Goal: Contribute content: Add original content to the website for others to see

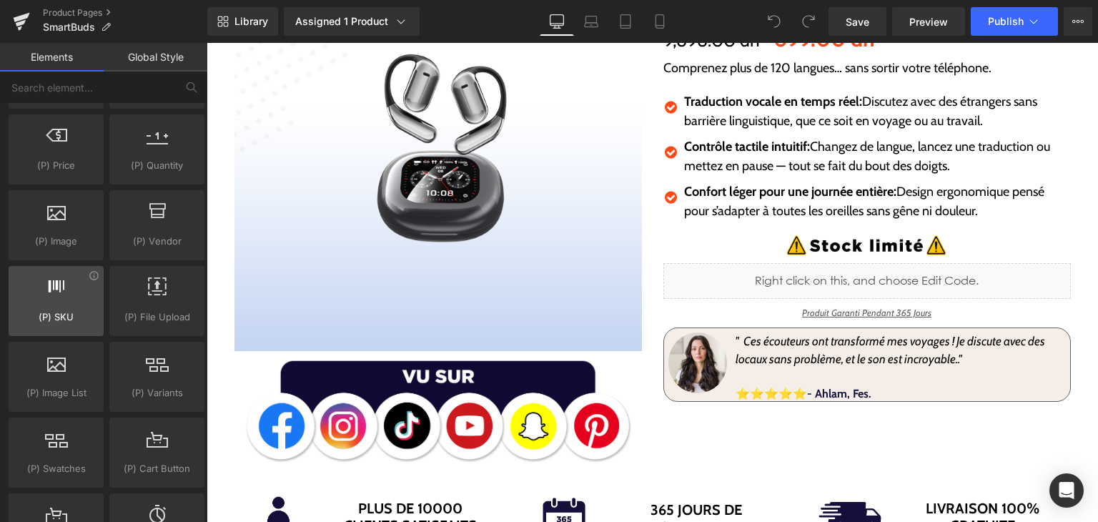
scroll to position [1501, 0]
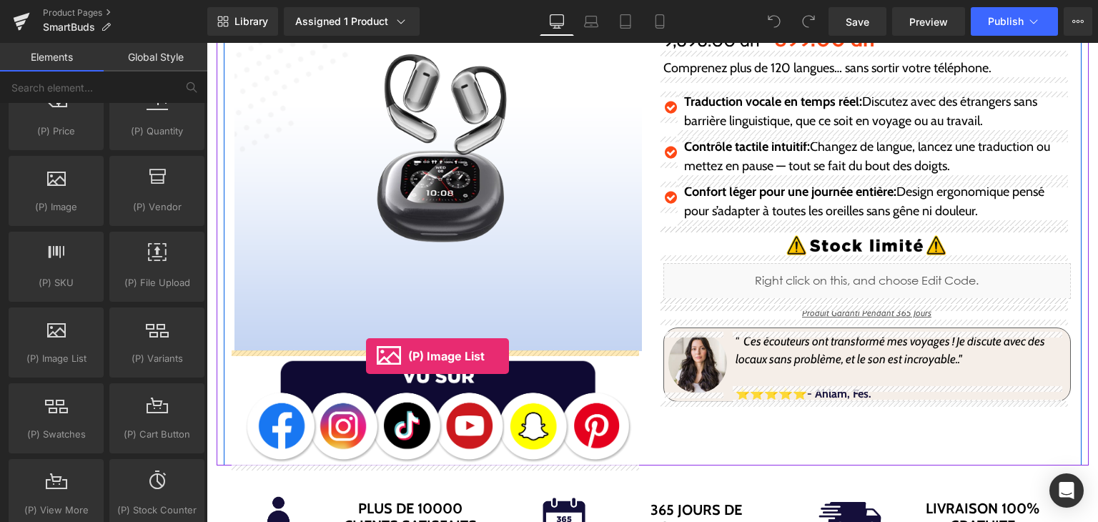
drag, startPoint x: 264, startPoint y: 372, endPoint x: 366, endPoint y: 356, distance: 103.4
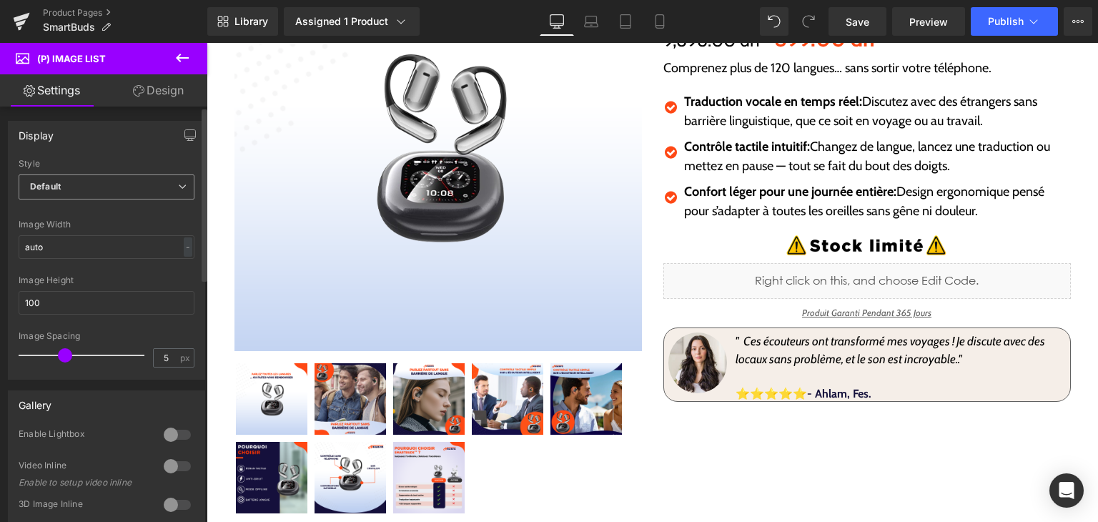
click at [126, 192] on span "Default" at bounding box center [107, 186] width 176 height 25
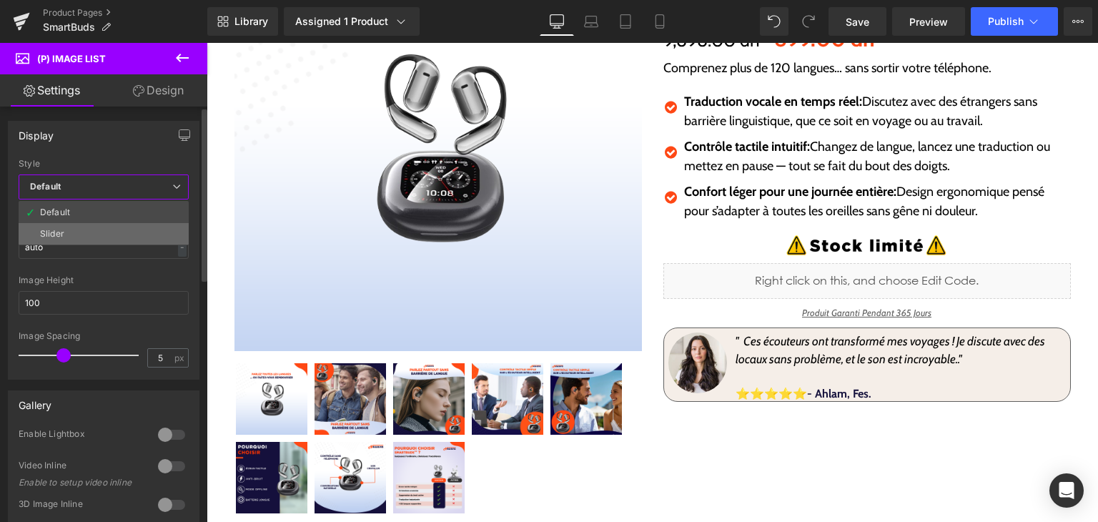
click at [100, 236] on li "Slider" at bounding box center [104, 233] width 170 height 21
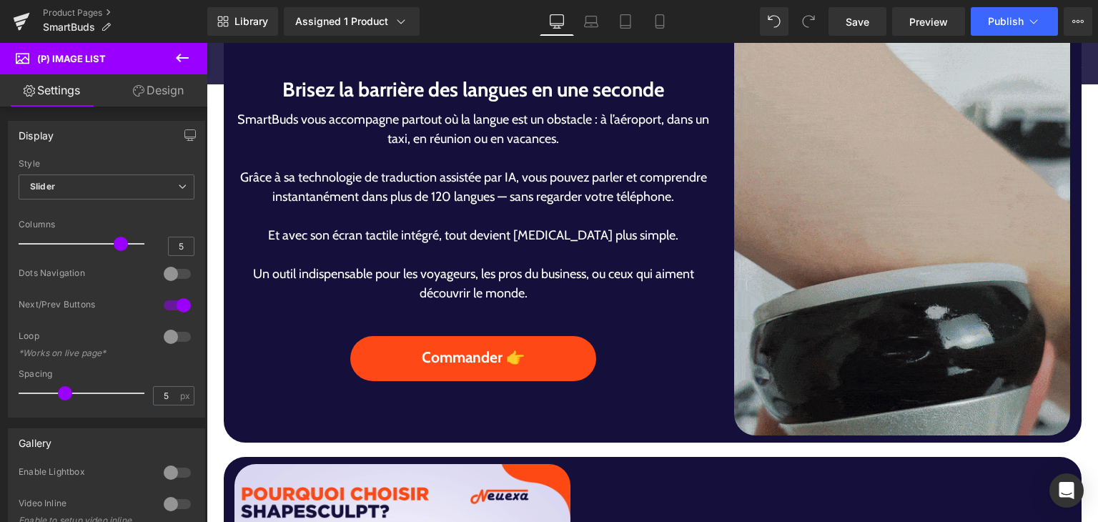
scroll to position [929, 0]
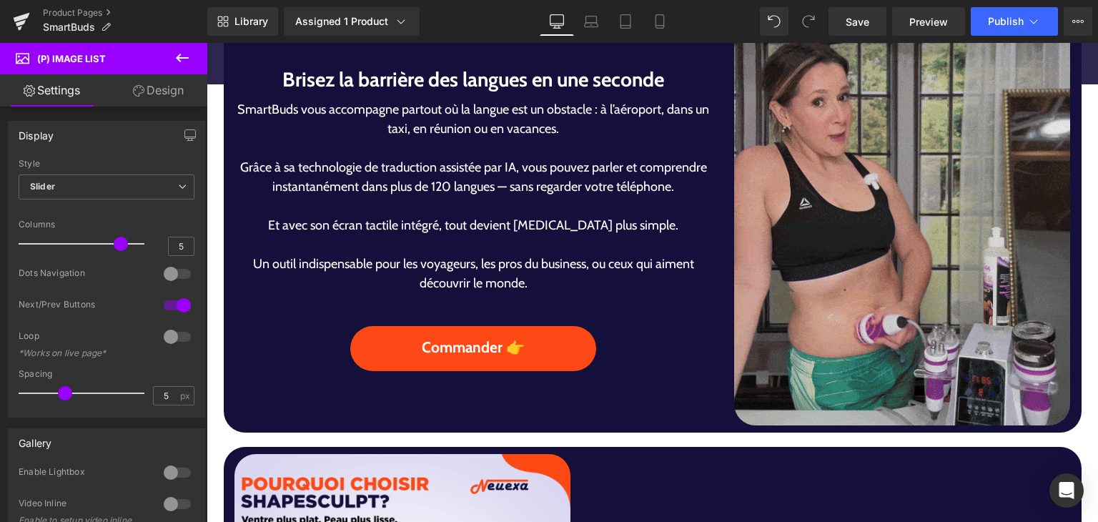
click at [806, 347] on img at bounding box center [902, 216] width 336 height 420
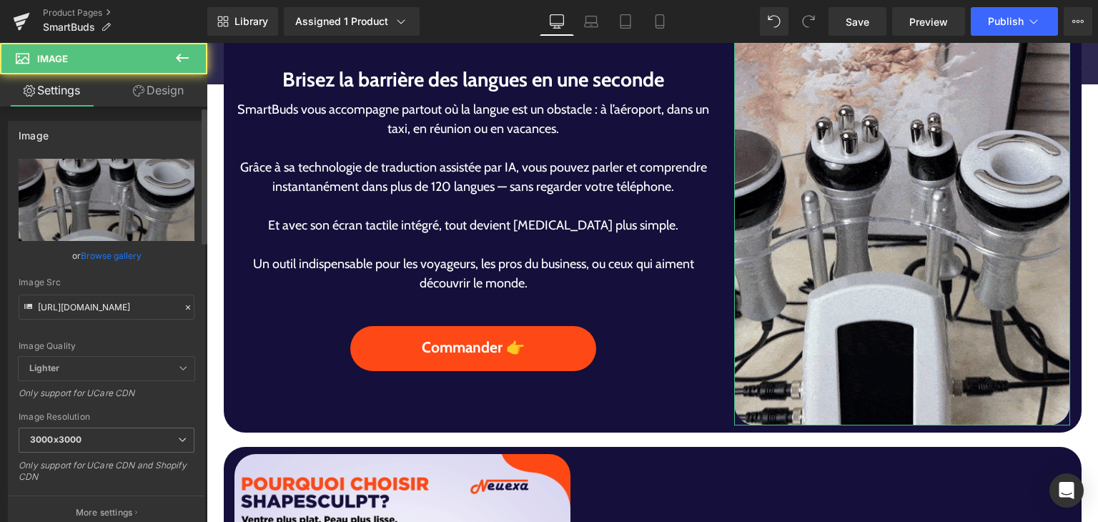
click at [112, 260] on link "Browse gallery" at bounding box center [111, 255] width 61 height 25
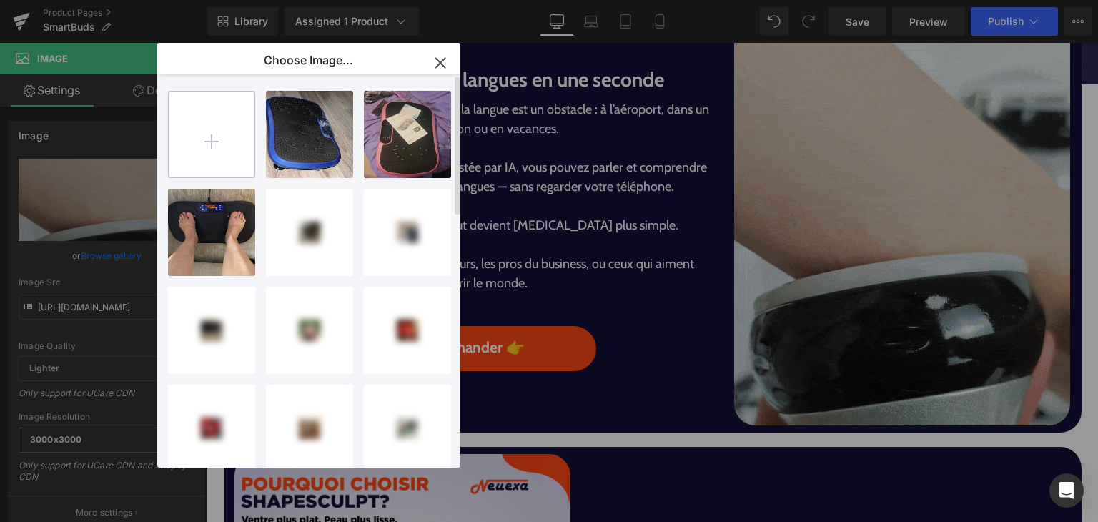
click at [215, 138] on input "file" at bounding box center [212, 135] width 86 height 86
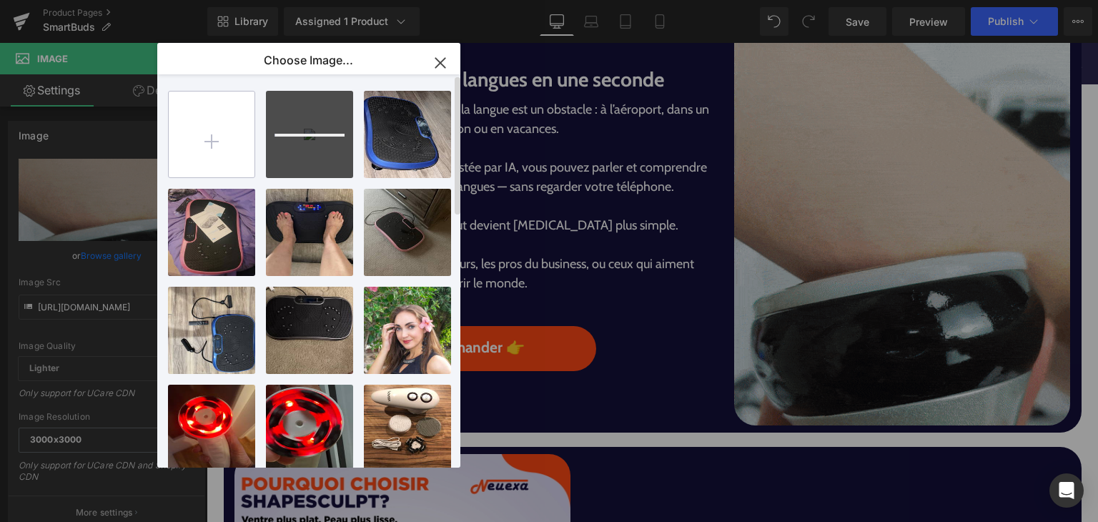
click at [194, 116] on input "file" at bounding box center [212, 135] width 86 height 86
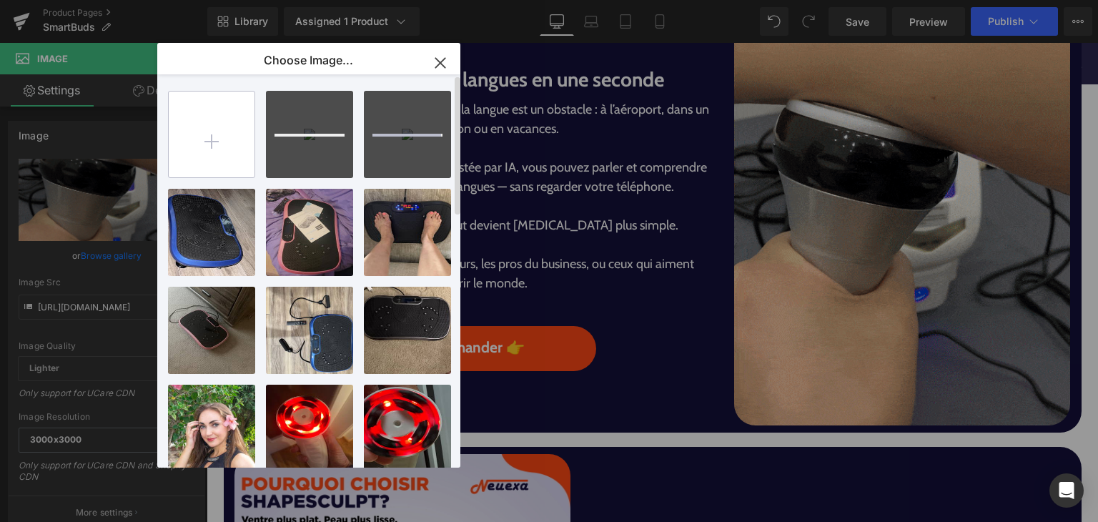
click at [209, 120] on input "file" at bounding box center [212, 135] width 86 height 86
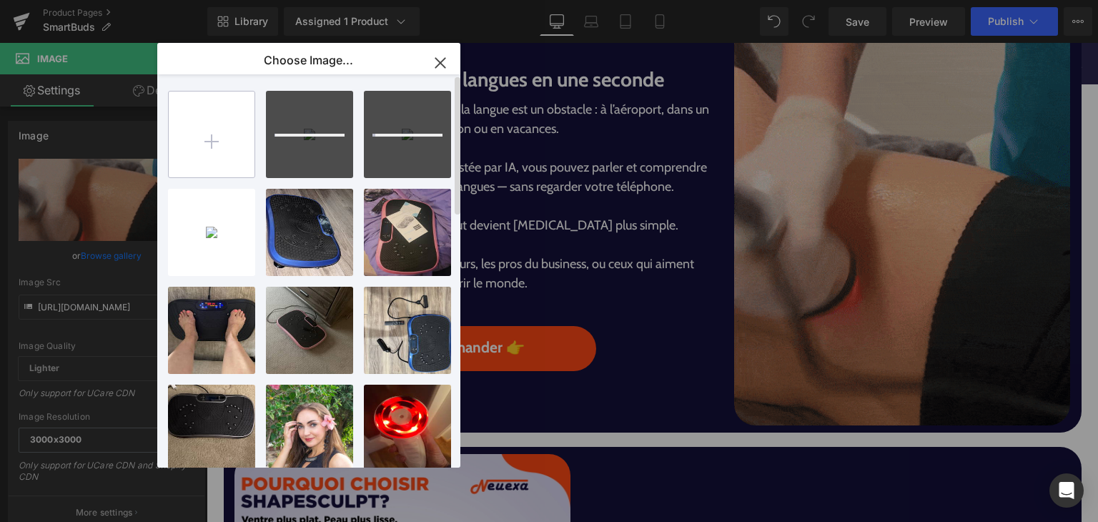
click at [212, 133] on input "file" at bounding box center [212, 135] width 86 height 86
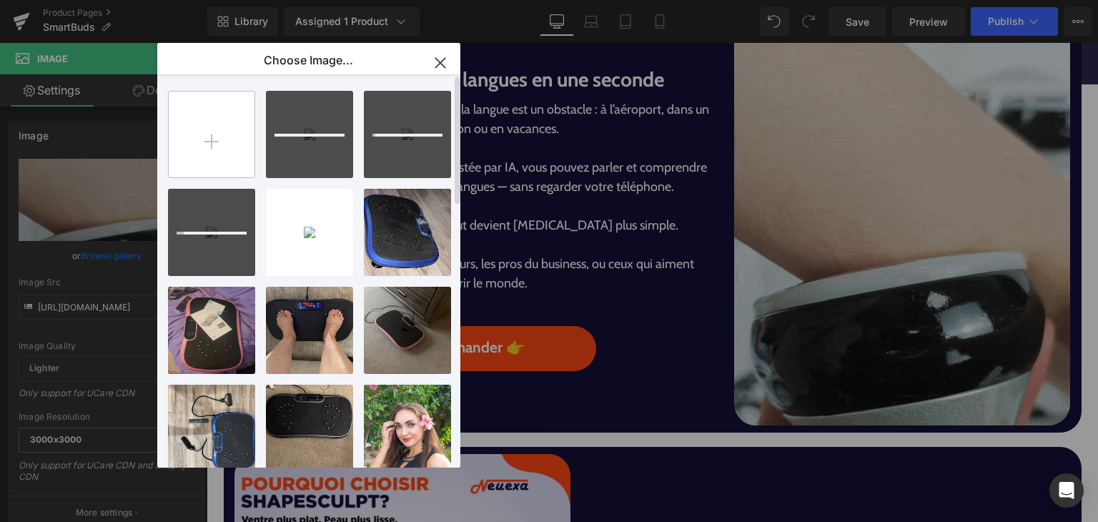
click at [209, 134] on input "file" at bounding box center [212, 135] width 86 height 86
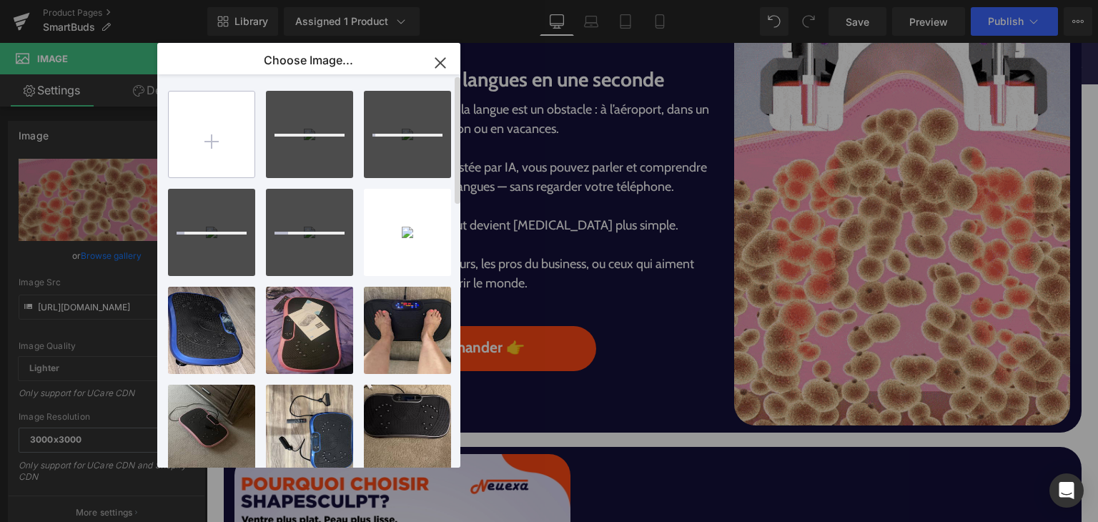
click at [214, 158] on input "file" at bounding box center [212, 135] width 86 height 86
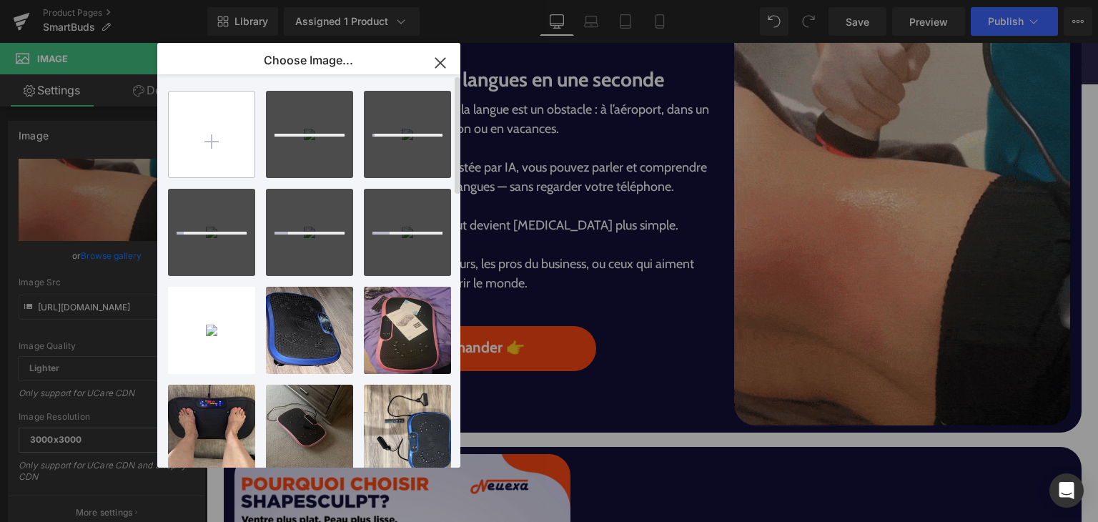
click at [202, 150] on input "file" at bounding box center [212, 135] width 86 height 86
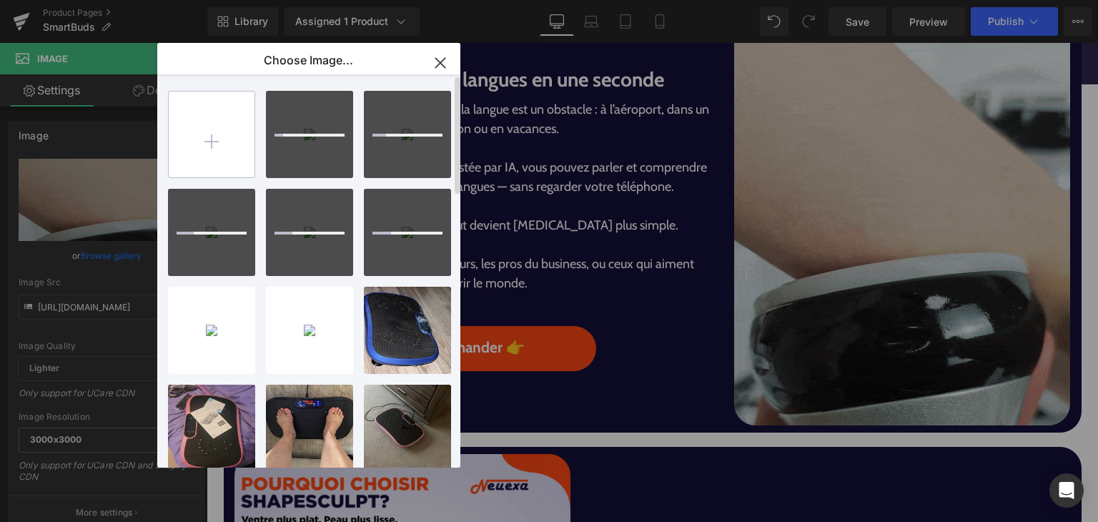
click at [194, 137] on input "file" at bounding box center [212, 135] width 86 height 86
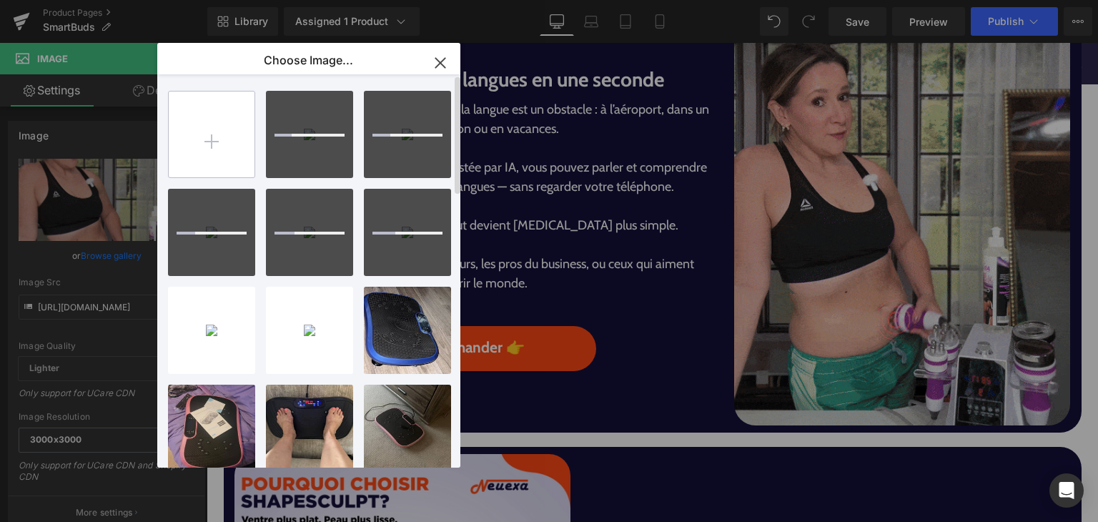
type input "C:\fakepath\SmartBuds.gif"
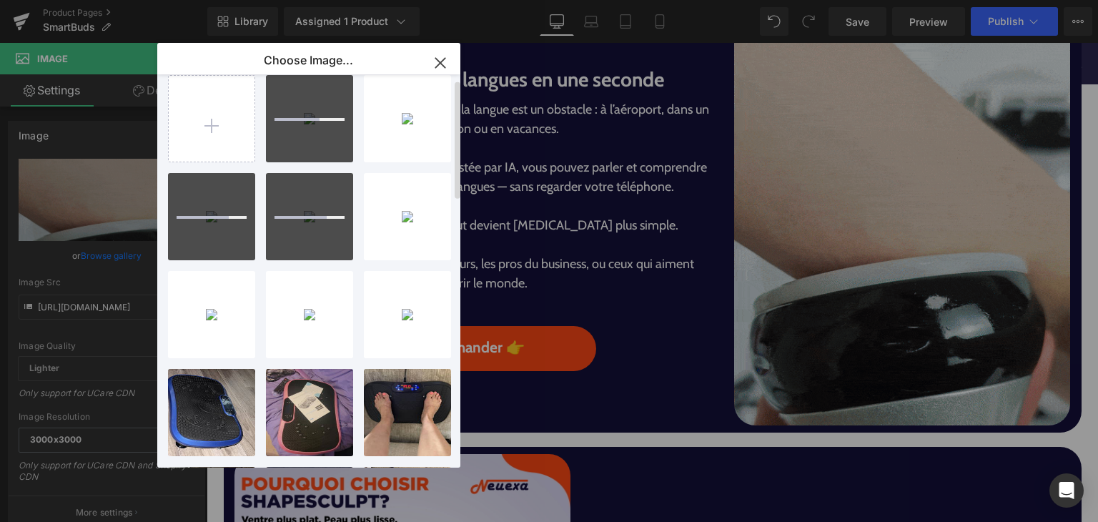
scroll to position [0, 0]
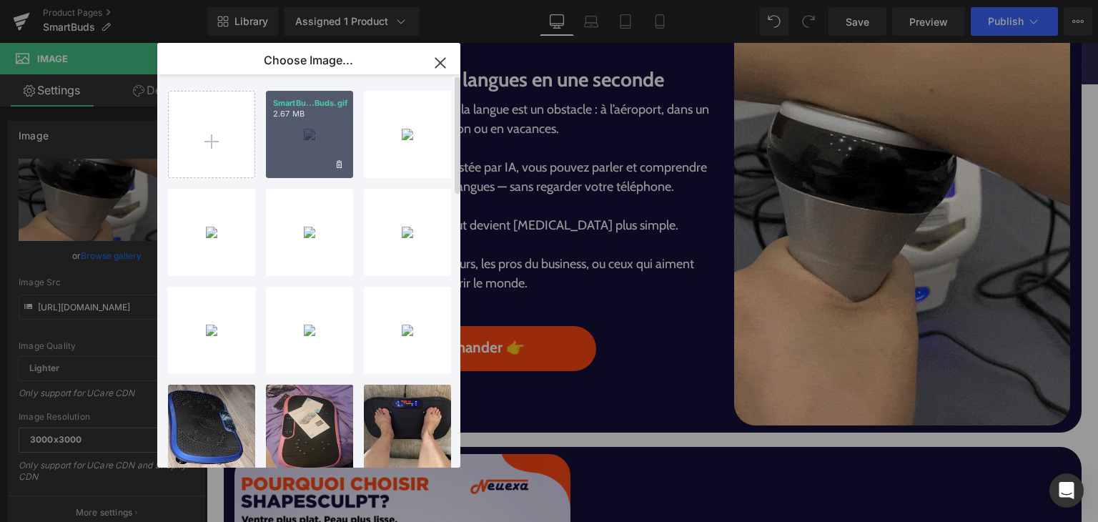
click at [305, 122] on div "SmartBu...Buds.gif 2.67 MB" at bounding box center [309, 134] width 87 height 87
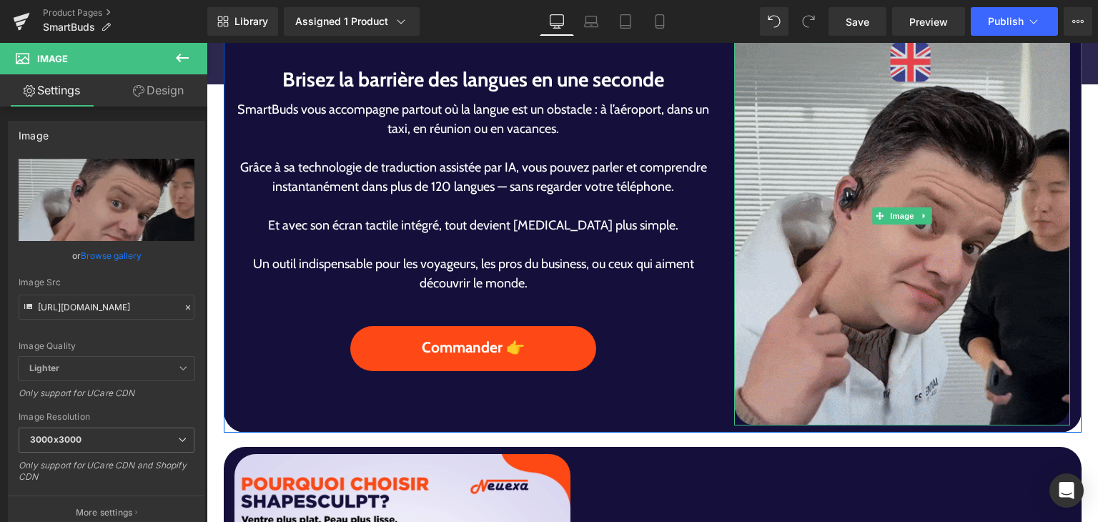
click at [810, 309] on img at bounding box center [902, 216] width 336 height 420
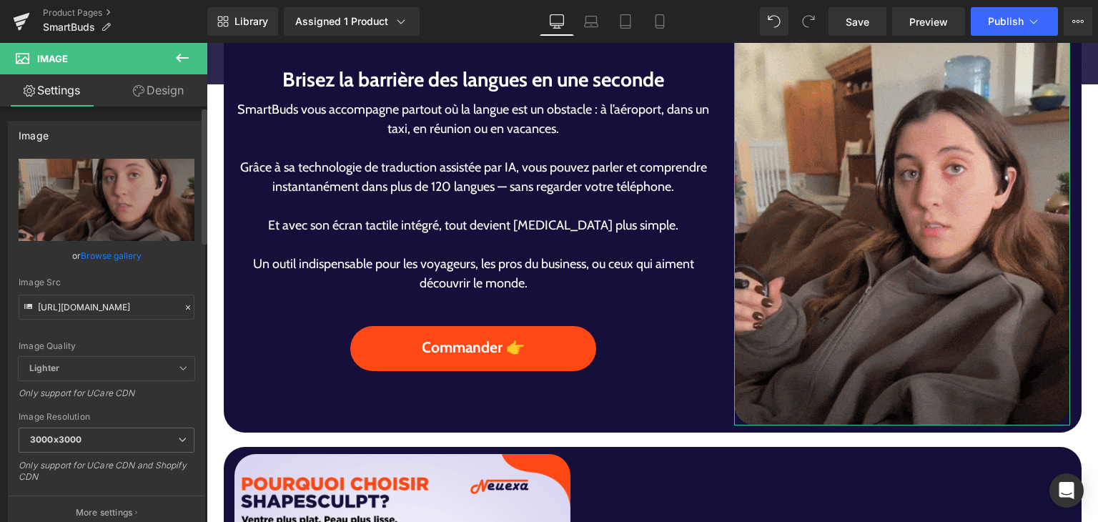
click at [125, 257] on link "Browse gallery" at bounding box center [111, 255] width 61 height 25
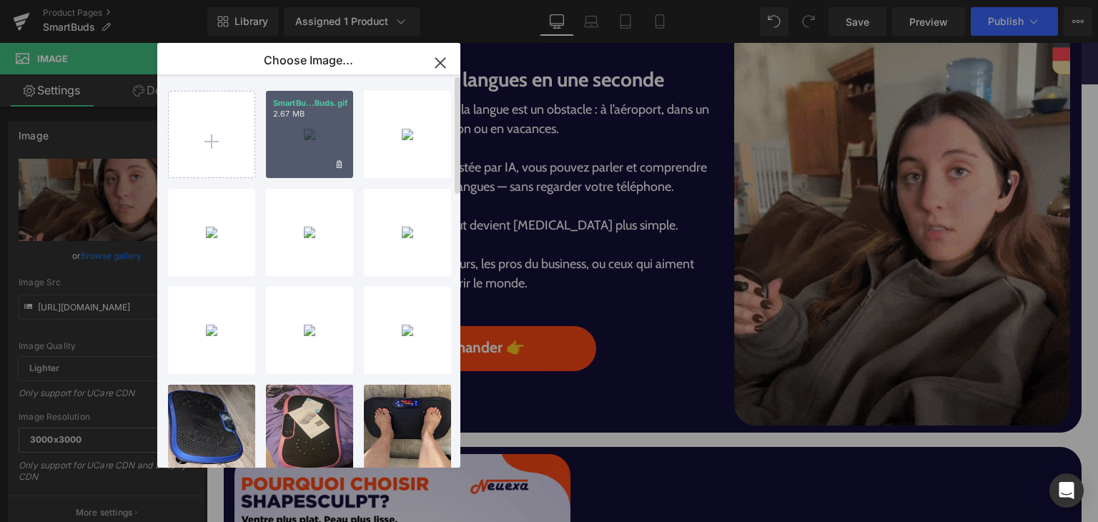
click at [316, 121] on div "SmartBu...Buds.gif 2.67 MB" at bounding box center [309, 134] width 87 height 87
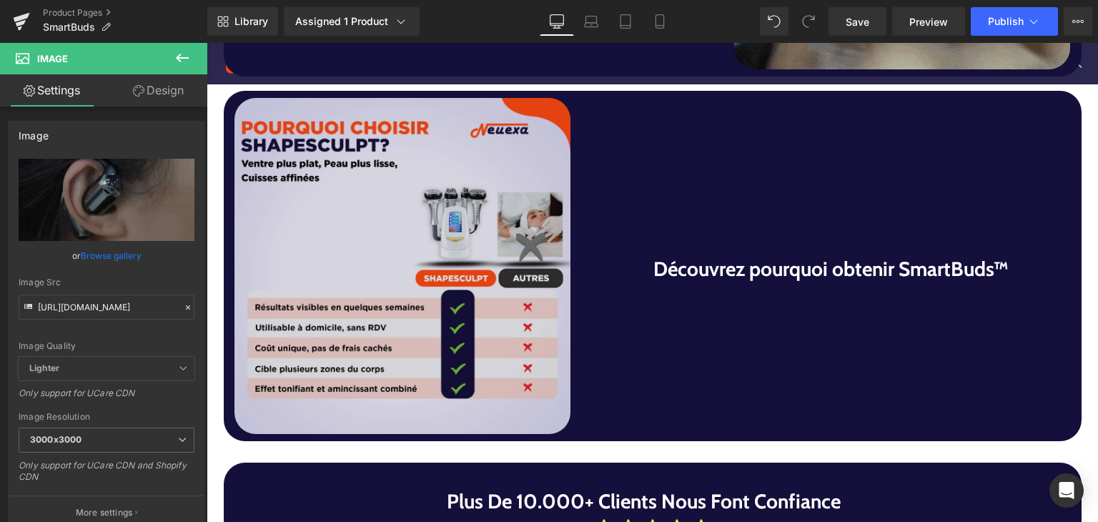
scroll to position [1287, 0]
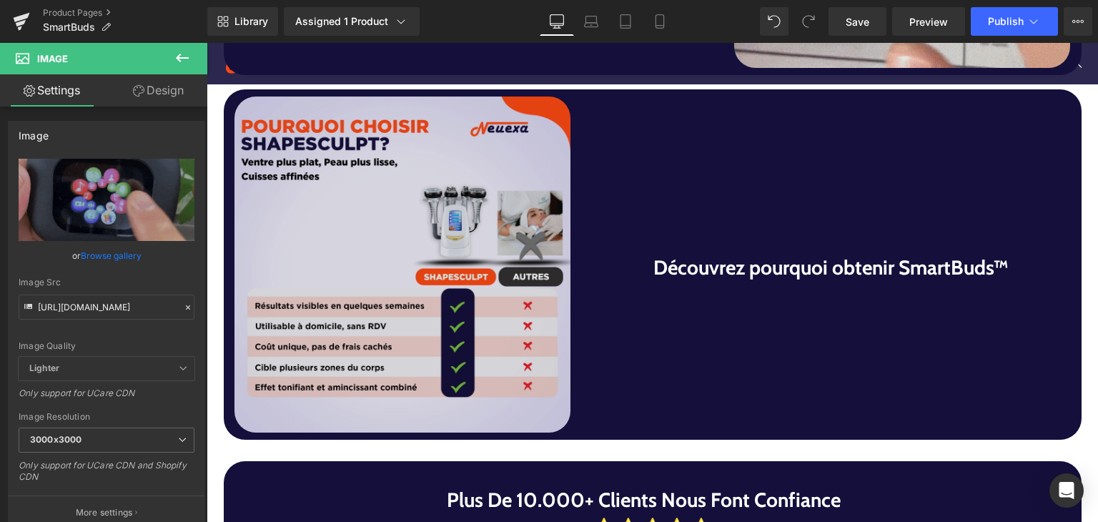
click at [440, 291] on img at bounding box center [402, 265] width 336 height 336
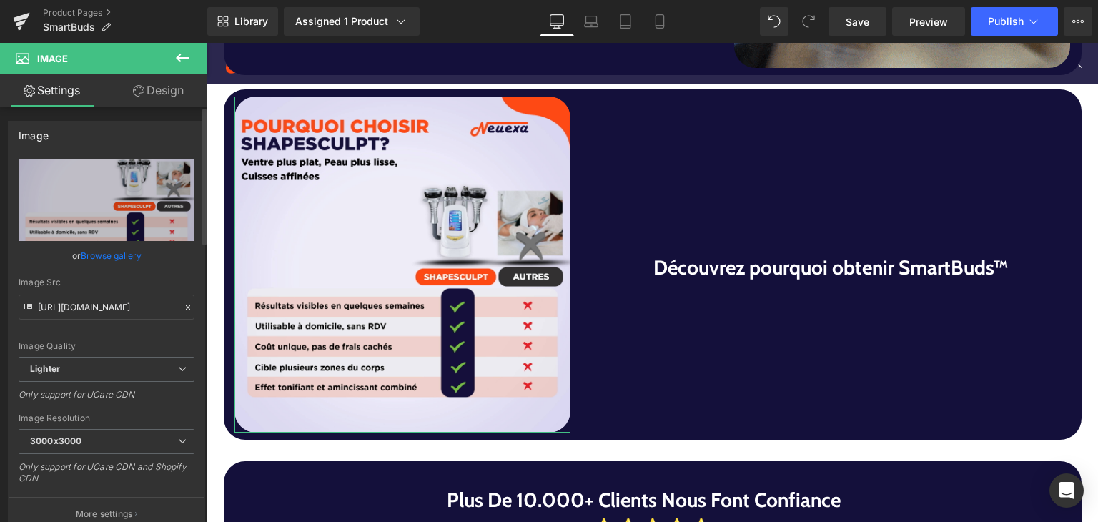
click at [129, 251] on link "Browse gallery" at bounding box center [111, 255] width 61 height 25
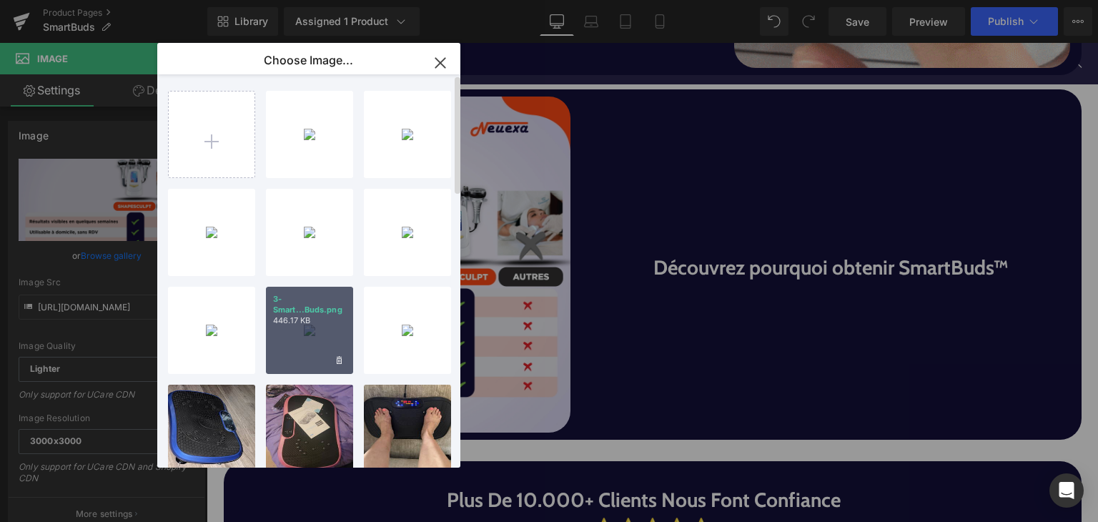
click at [280, 350] on div "3-Smart...Buds.png 446.17 KB" at bounding box center [309, 330] width 87 height 87
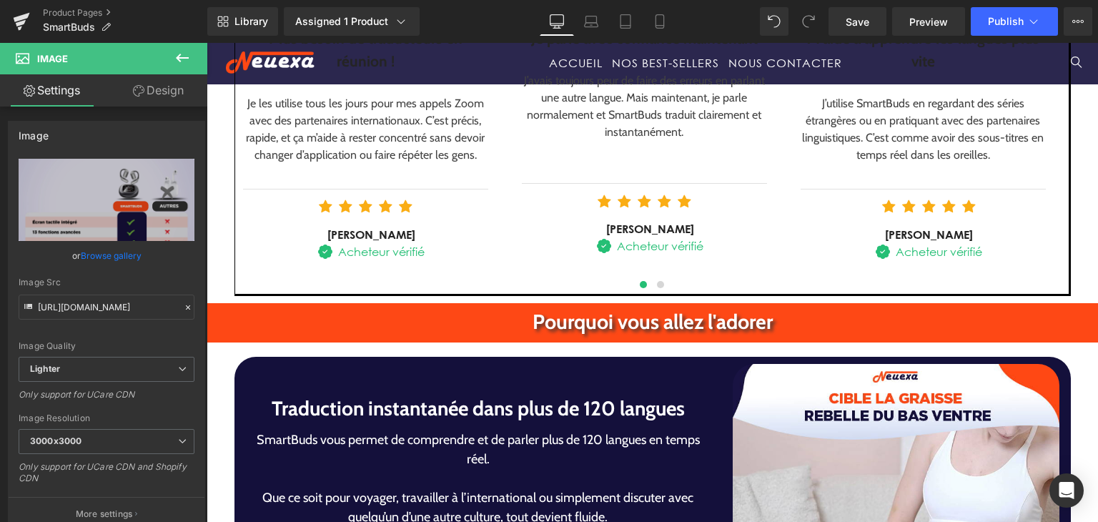
scroll to position [2288, 0]
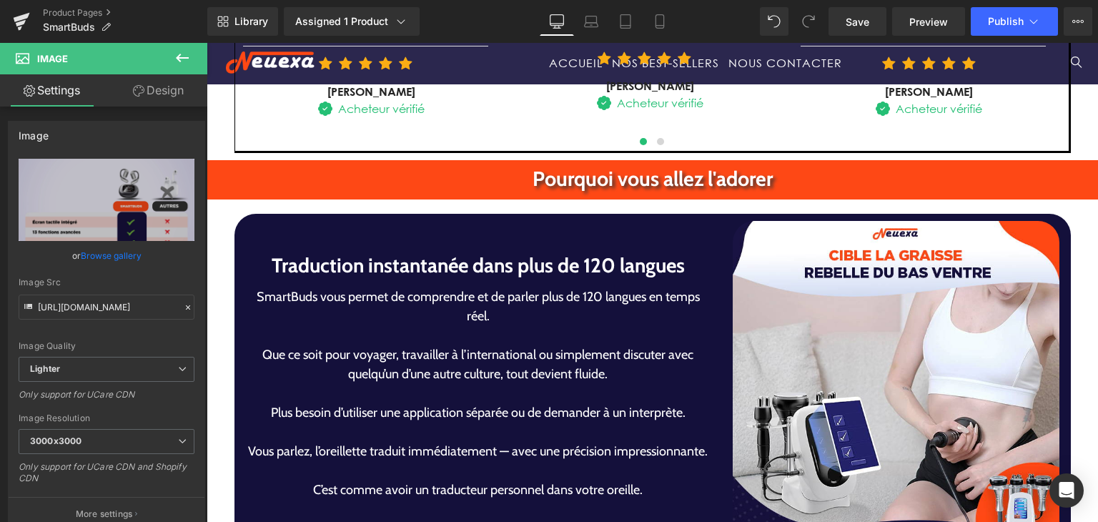
click at [879, 378] on div "Image" at bounding box center [896, 384] width 327 height 327
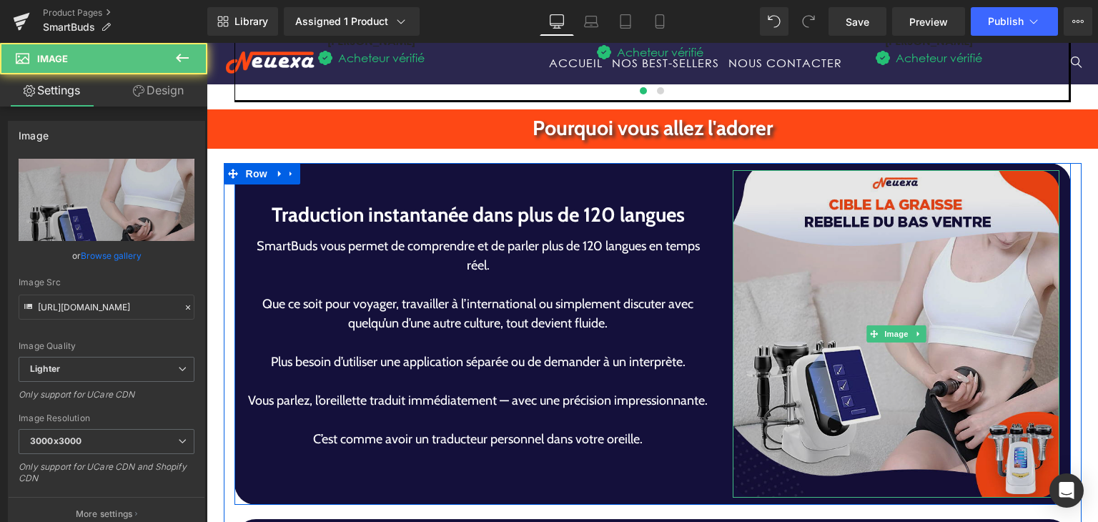
scroll to position [2431, 0]
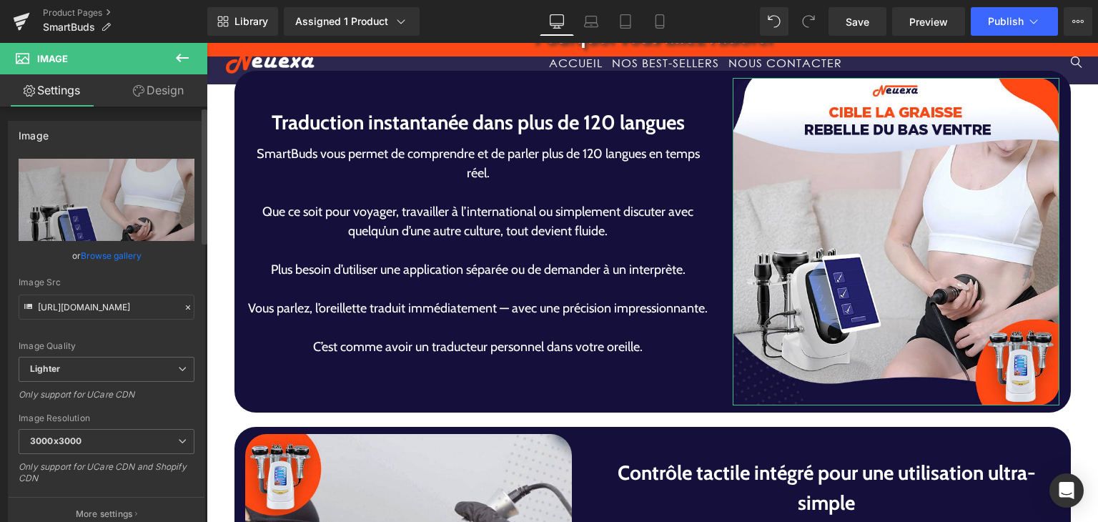
click at [108, 260] on link "Browse gallery" at bounding box center [111, 255] width 61 height 25
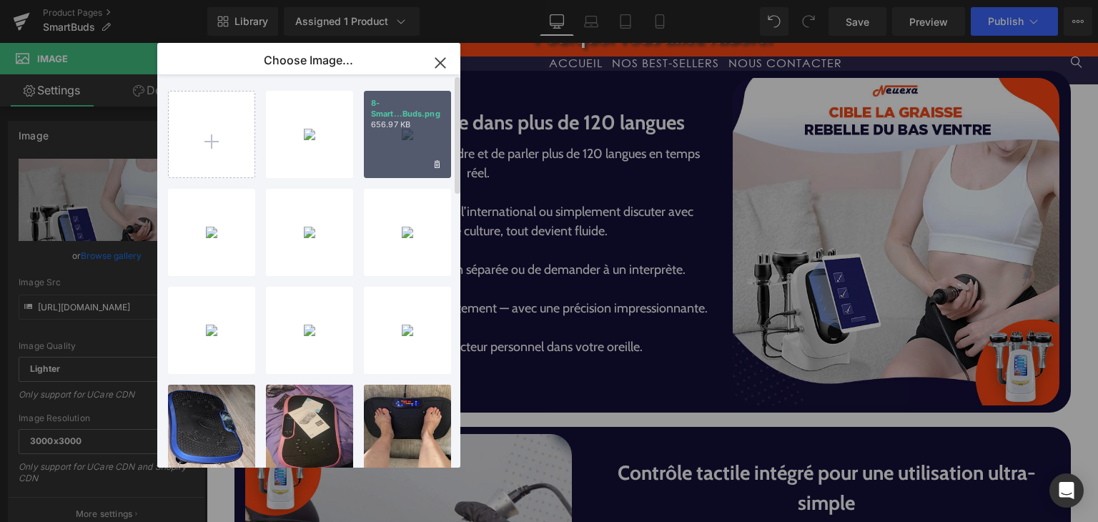
click at [406, 141] on div "8-Smart...Buds.png 656.97 KB" at bounding box center [407, 134] width 87 height 87
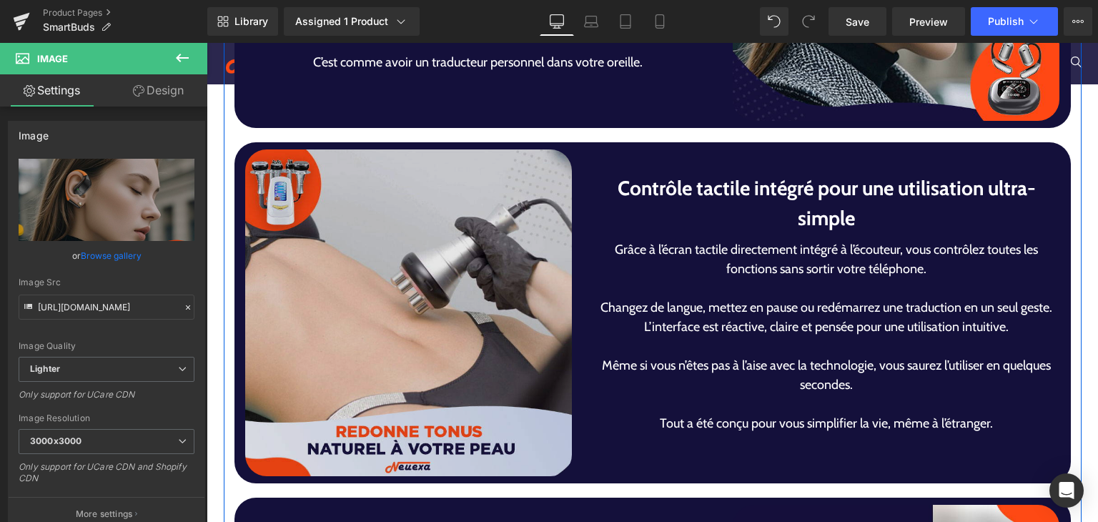
scroll to position [2717, 0]
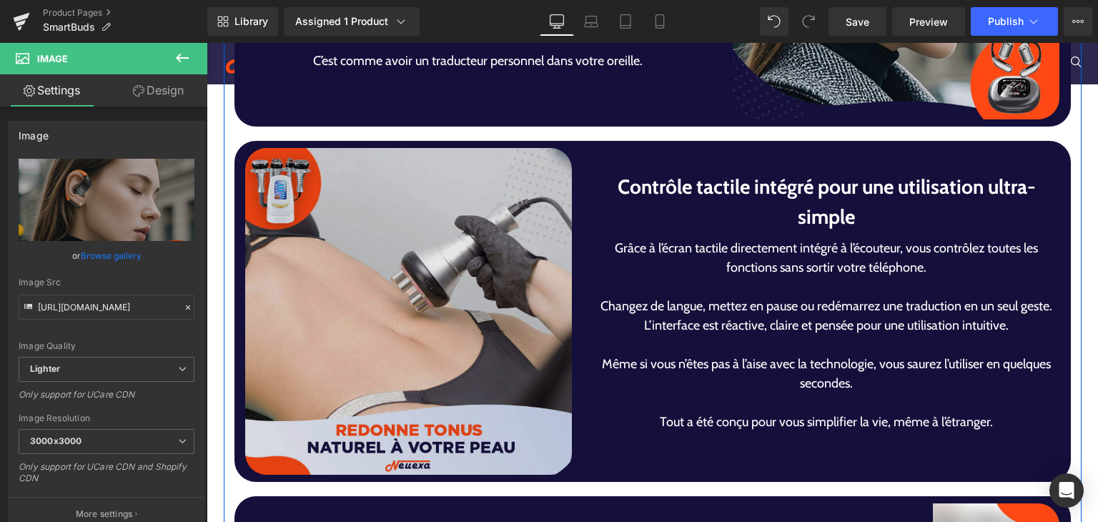
click at [375, 358] on img at bounding box center [408, 311] width 327 height 327
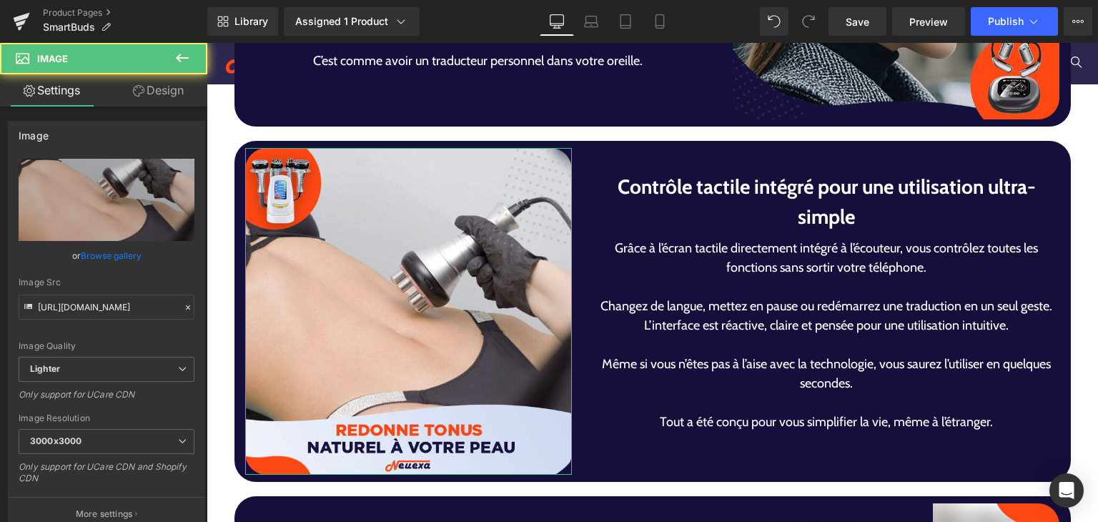
click at [114, 258] on link "Browse gallery" at bounding box center [111, 255] width 61 height 25
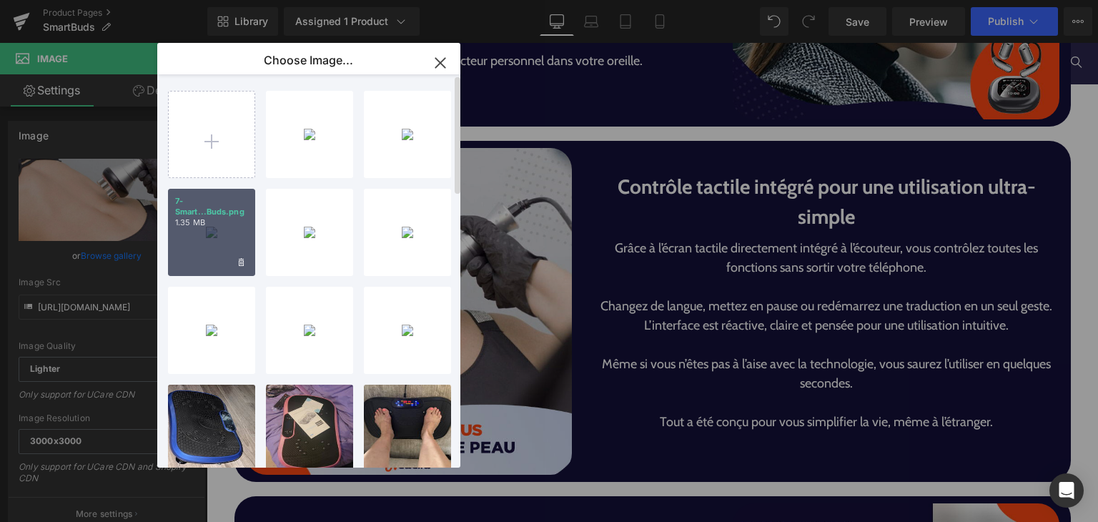
click at [208, 224] on p "1.35 MB" at bounding box center [211, 222] width 73 height 11
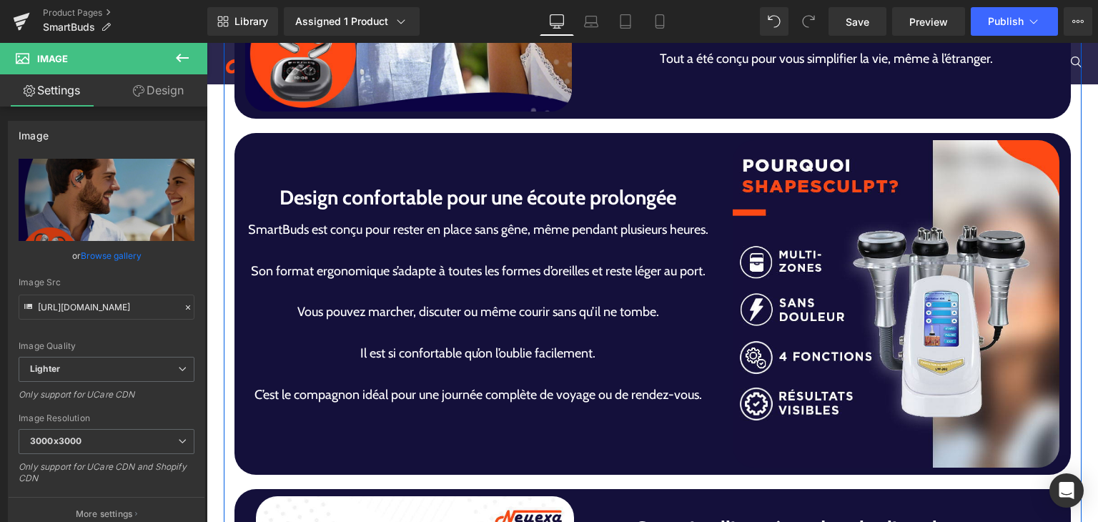
scroll to position [3146, 0]
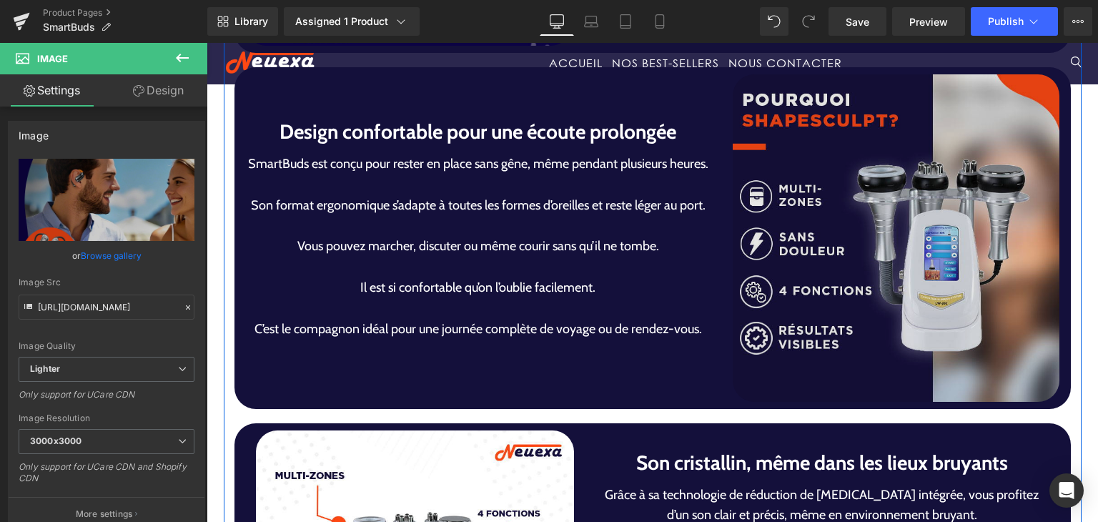
click at [841, 277] on img at bounding box center [896, 237] width 327 height 327
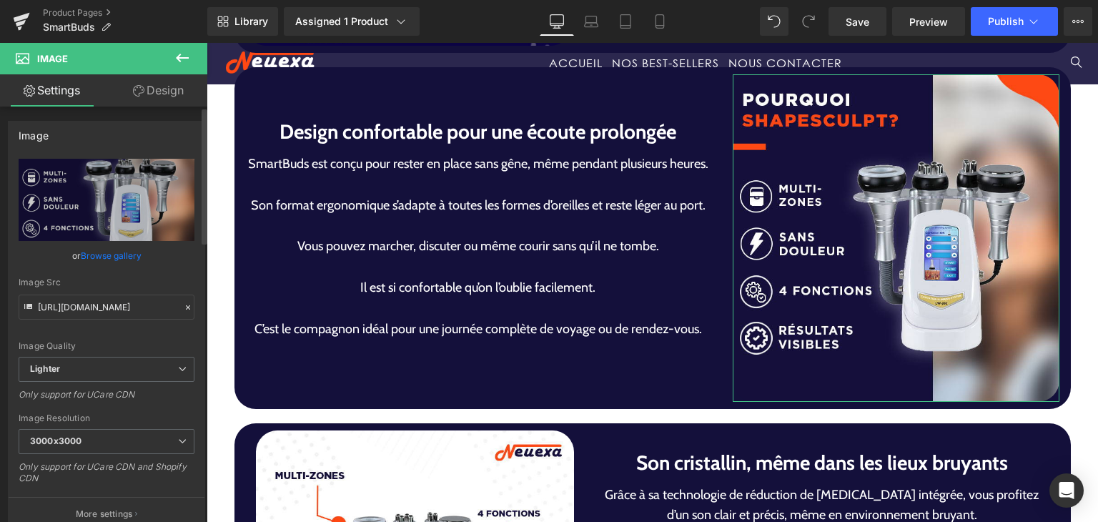
click at [122, 257] on link "Browse gallery" at bounding box center [111, 255] width 61 height 25
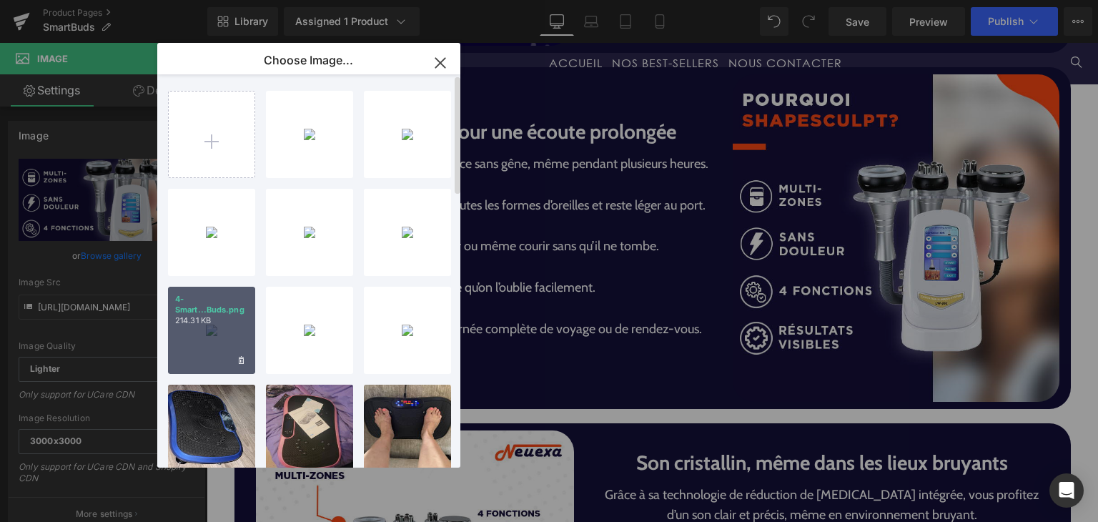
click at [229, 343] on div "4-Smart...Buds.png 214.31 KB" at bounding box center [211, 330] width 87 height 87
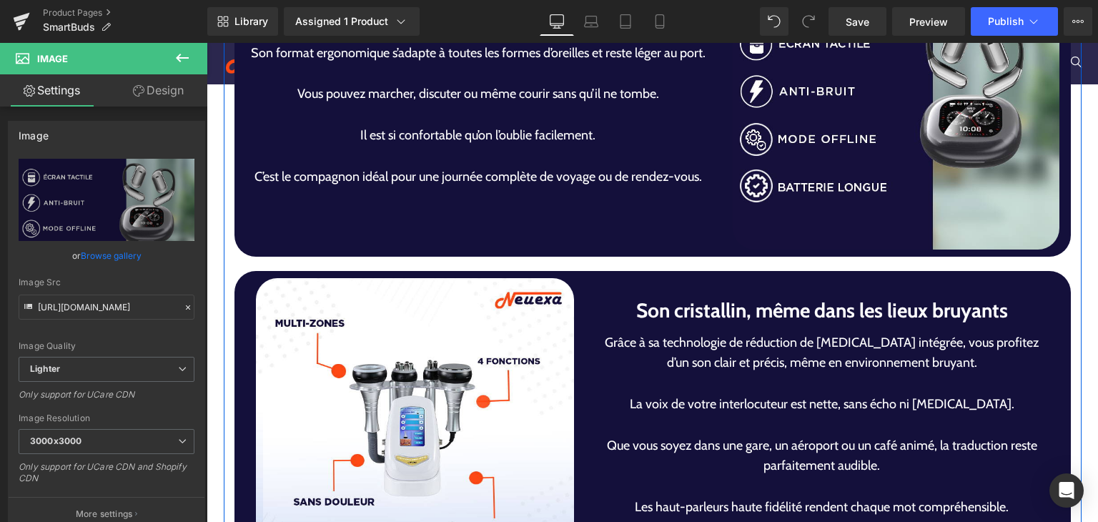
scroll to position [3432, 0]
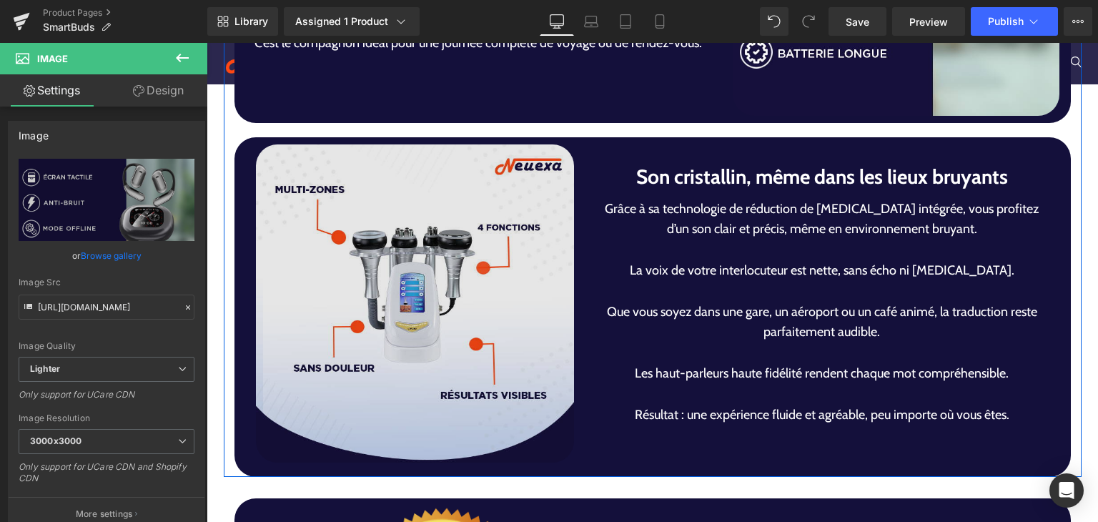
click at [418, 357] on img at bounding box center [415, 303] width 318 height 318
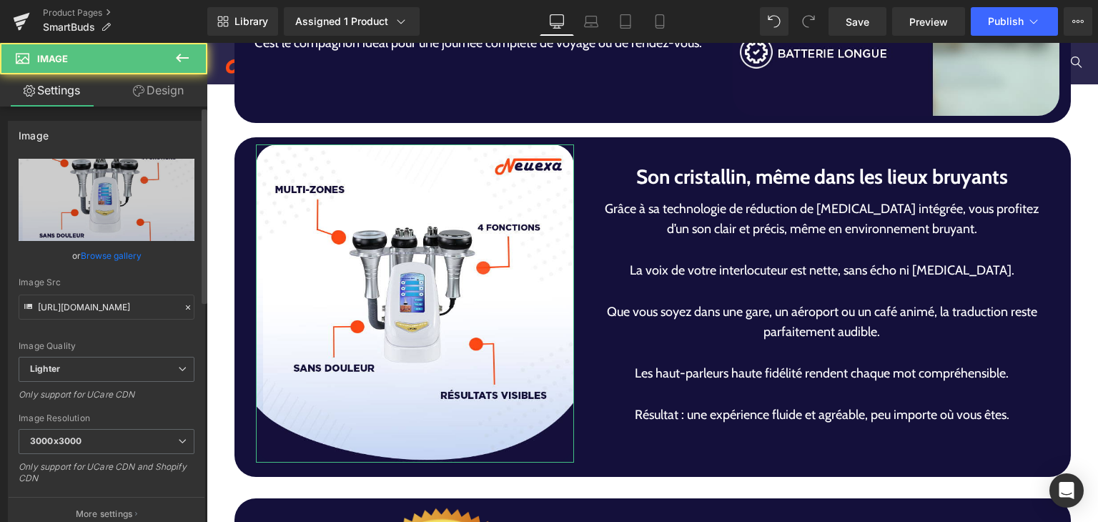
click at [117, 252] on link "Browse gallery" at bounding box center [111, 255] width 61 height 25
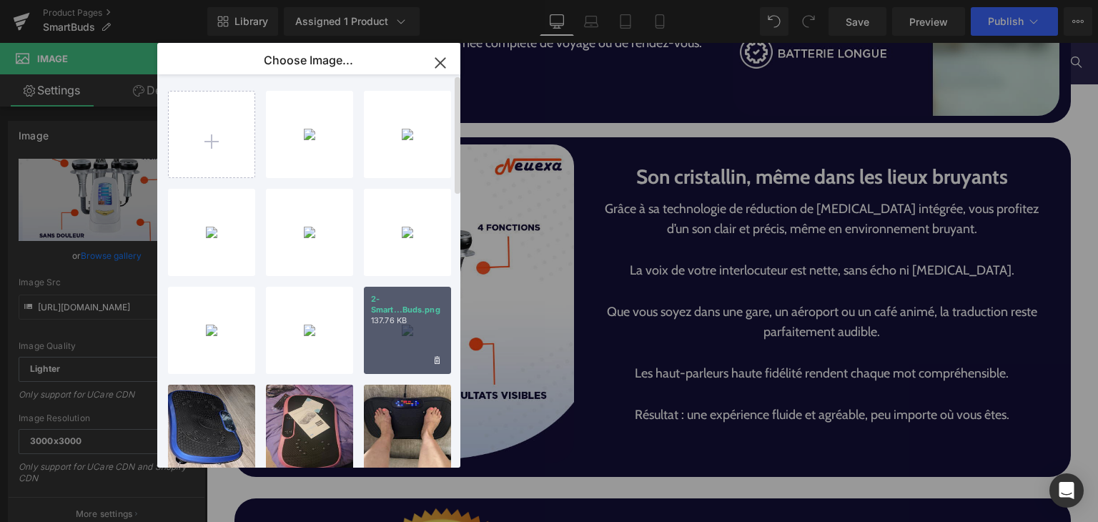
click at [388, 315] on div "2-Smart...Buds.png 137.76 KB" at bounding box center [407, 330] width 87 height 87
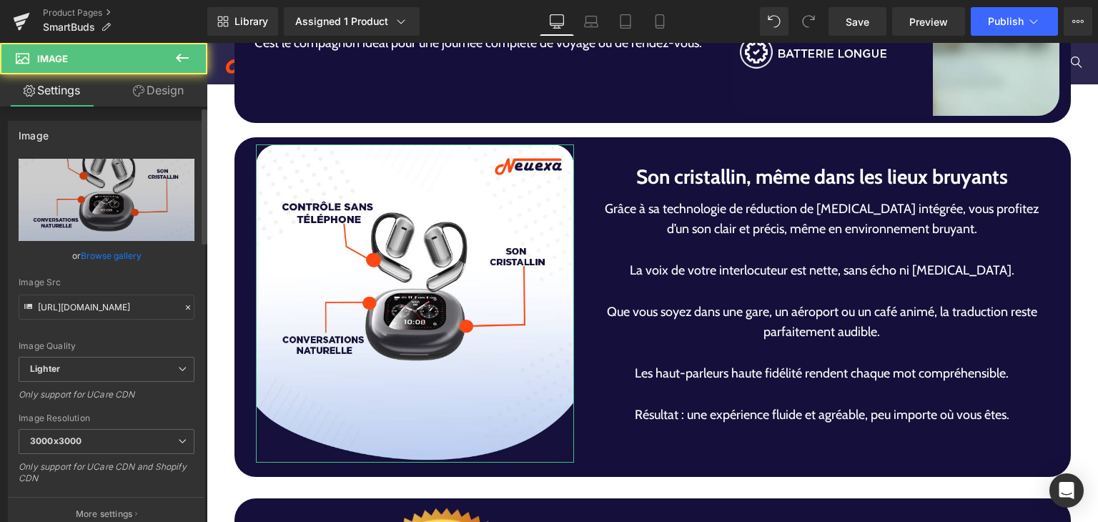
click at [129, 255] on link "Browse gallery" at bounding box center [111, 255] width 61 height 25
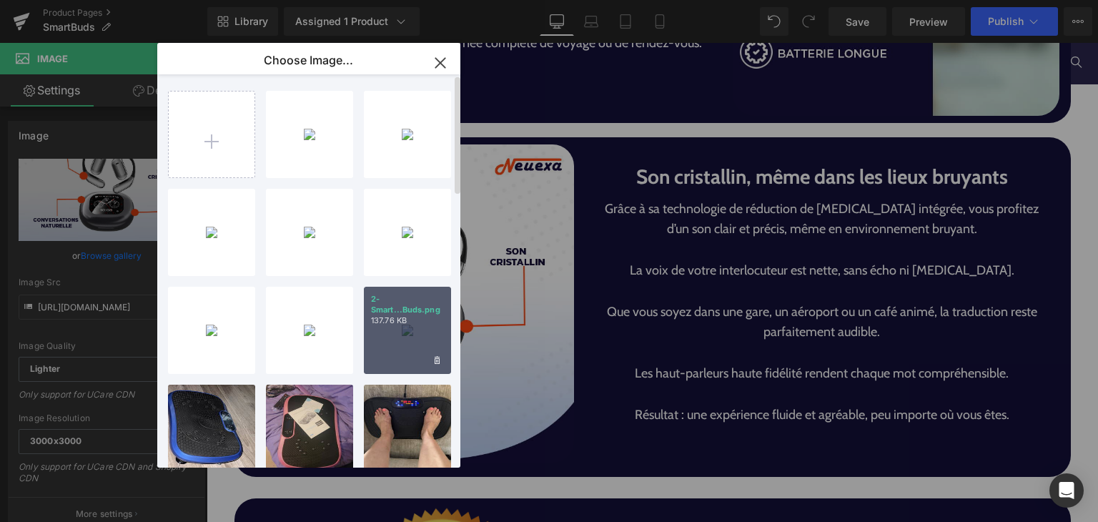
drag, startPoint x: 397, startPoint y: 332, endPoint x: 190, endPoint y: 290, distance: 211.7
click at [397, 332] on div "2-Smart...Buds.png 137.76 KB" at bounding box center [407, 330] width 87 height 87
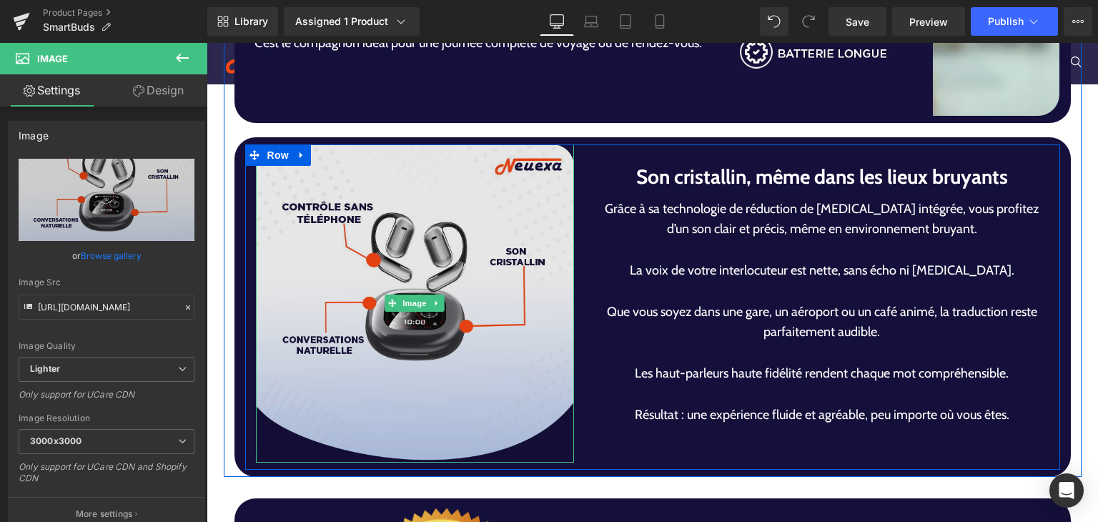
drag, startPoint x: 457, startPoint y: 383, endPoint x: 435, endPoint y: 374, distance: 23.4
click at [455, 383] on img at bounding box center [415, 303] width 318 height 318
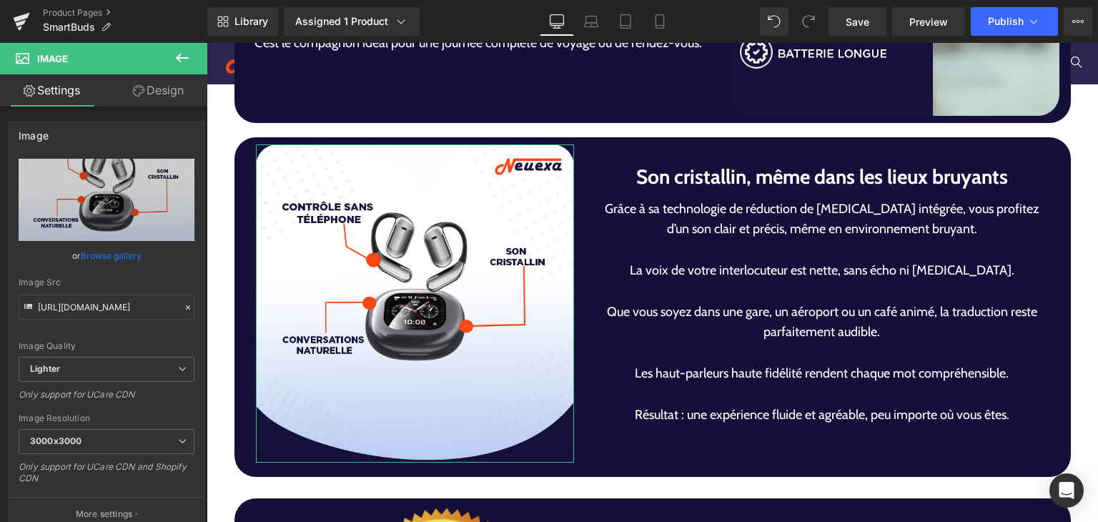
click at [104, 262] on link "Browse gallery" at bounding box center [111, 255] width 61 height 25
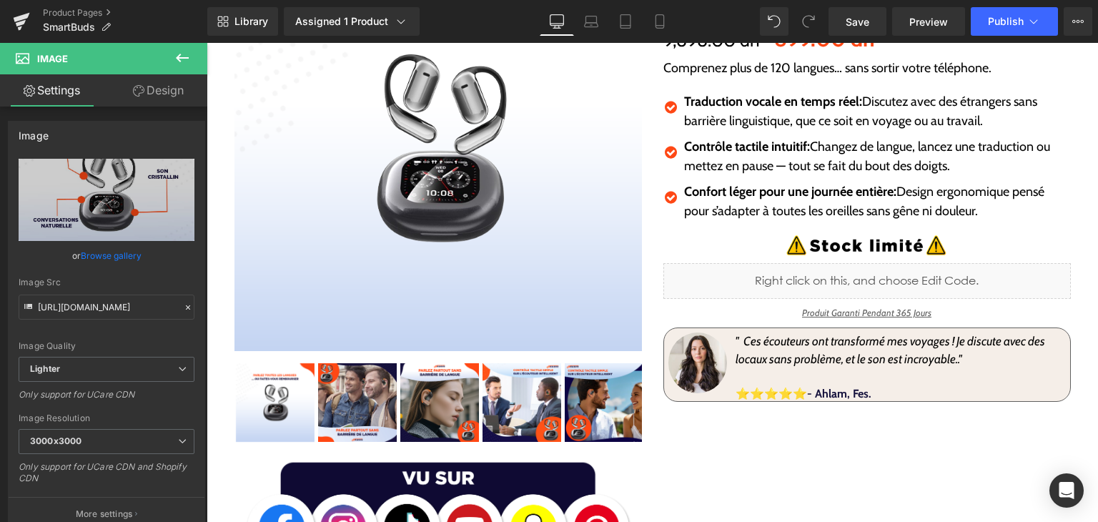
scroll to position [143, 0]
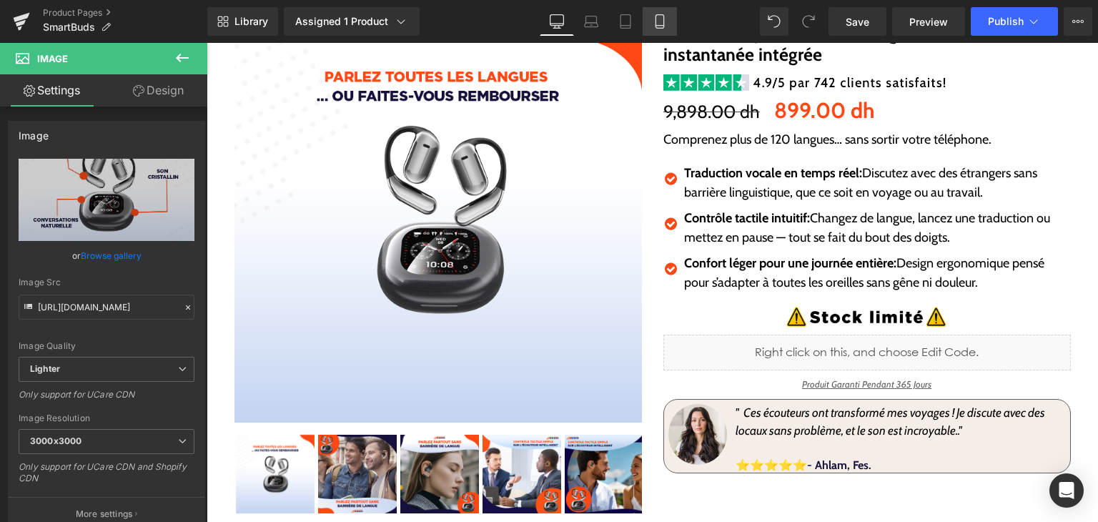
click at [656, 24] on icon at bounding box center [660, 21] width 14 height 14
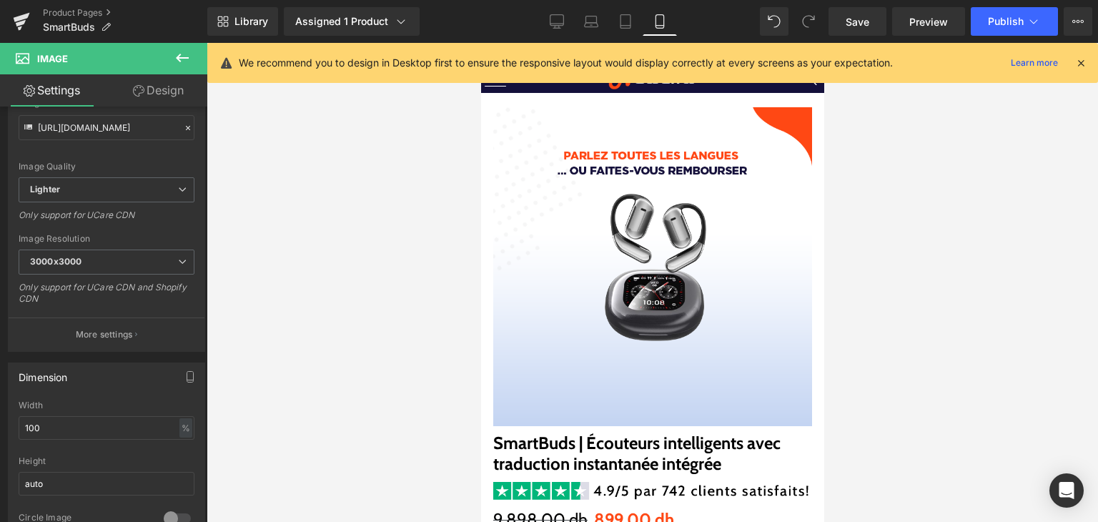
scroll to position [137, 0]
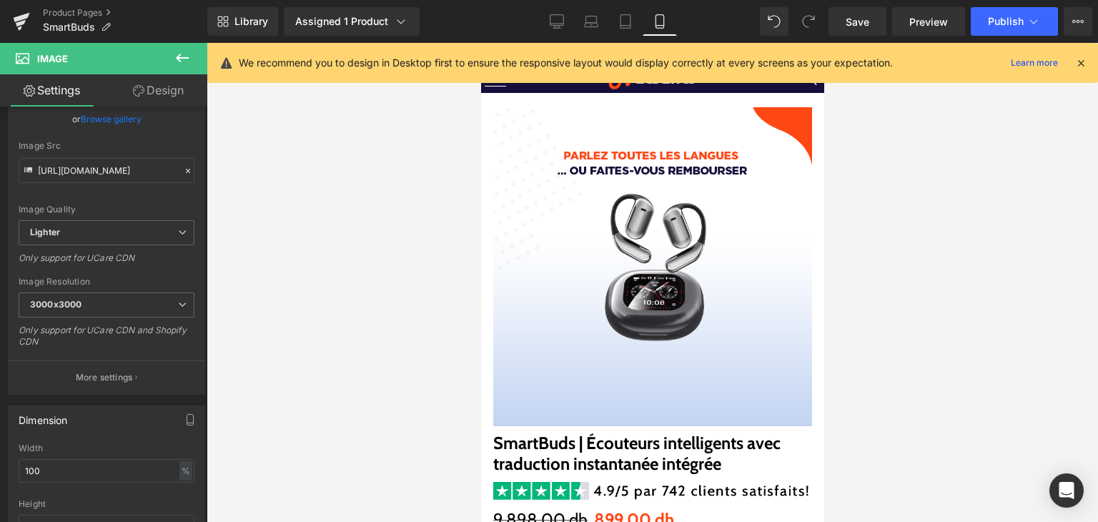
click at [187, 58] on icon at bounding box center [182, 58] width 13 height 9
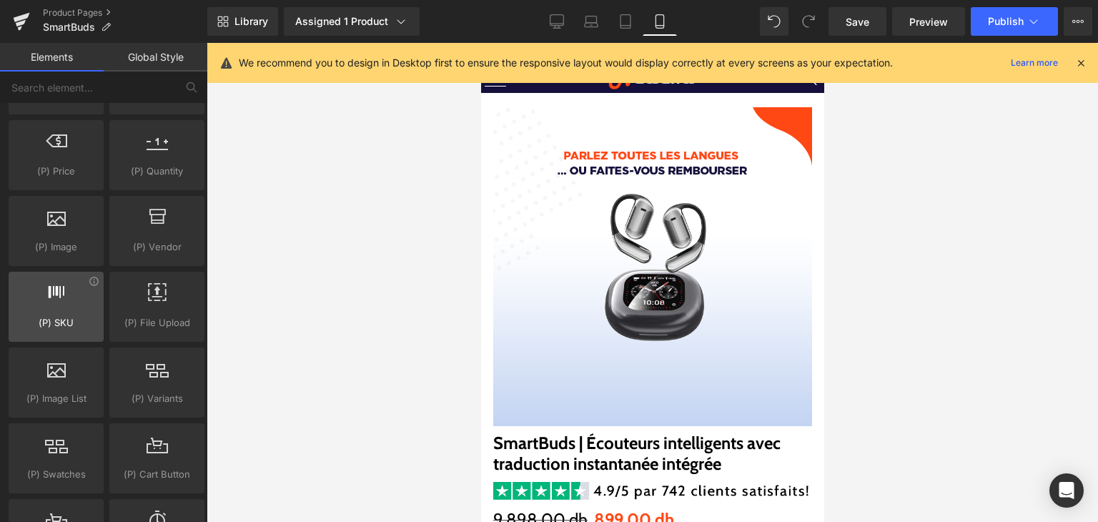
scroll to position [1440, 0]
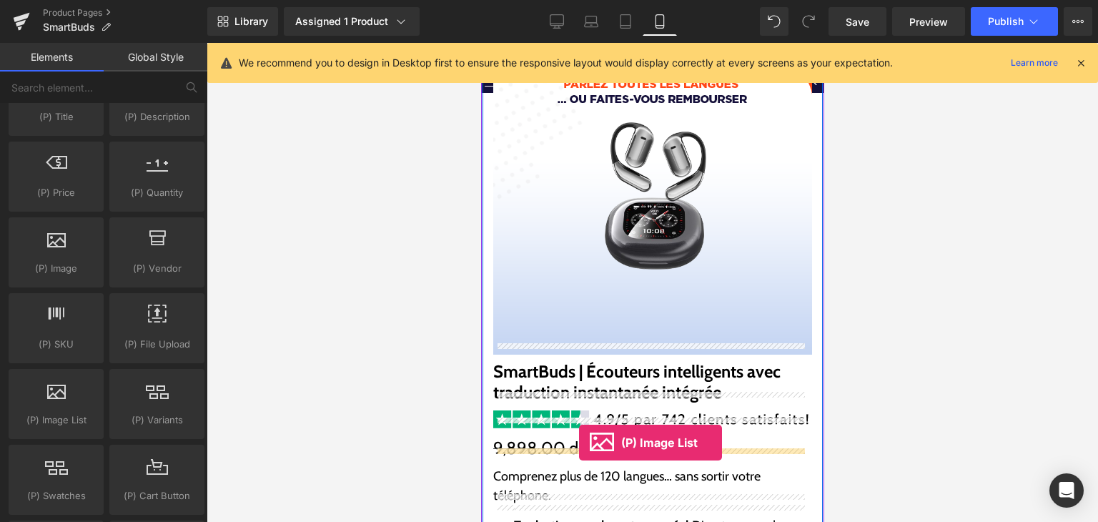
drag, startPoint x: 540, startPoint y: 447, endPoint x: 578, endPoint y: 450, distance: 38.0
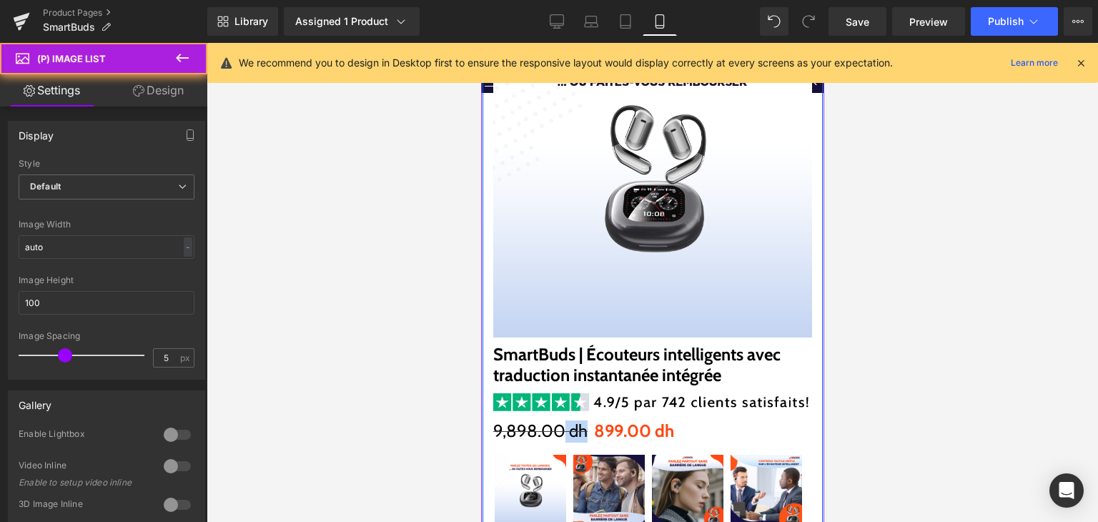
scroll to position [214, 0]
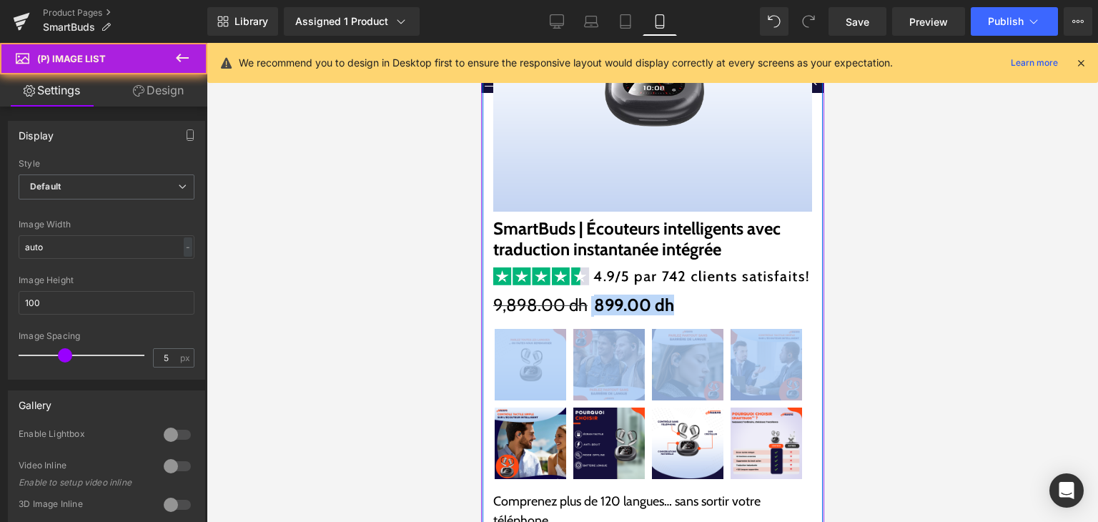
drag, startPoint x: 564, startPoint y: 425, endPoint x: 564, endPoint y: 415, distance: 10.0
click at [564, 420] on div "Sale Off (P) Image SmartBuds | Écouteurs intelligents avec traduction instantan…" at bounding box center [652, 413] width 340 height 1041
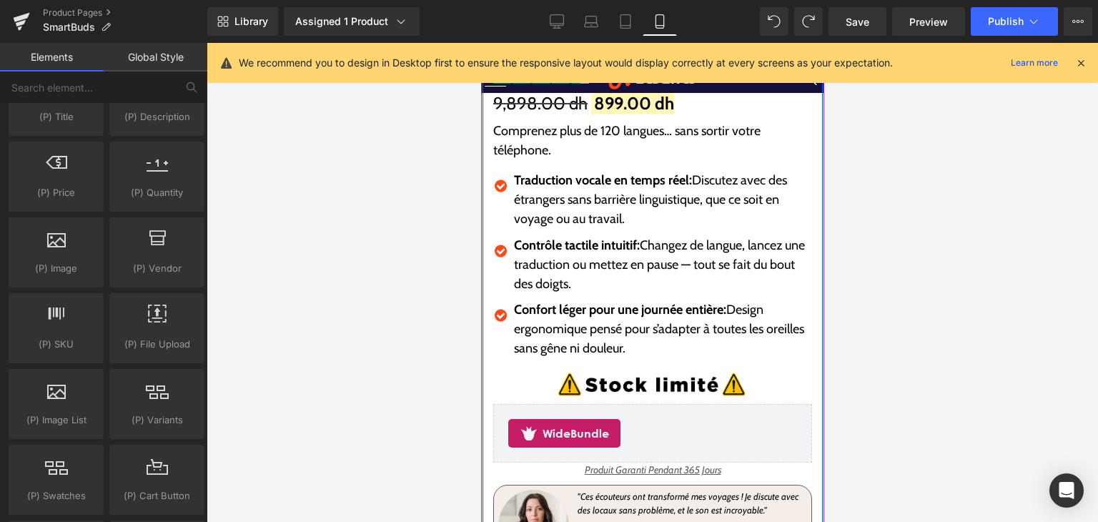
scroll to position [572, 0]
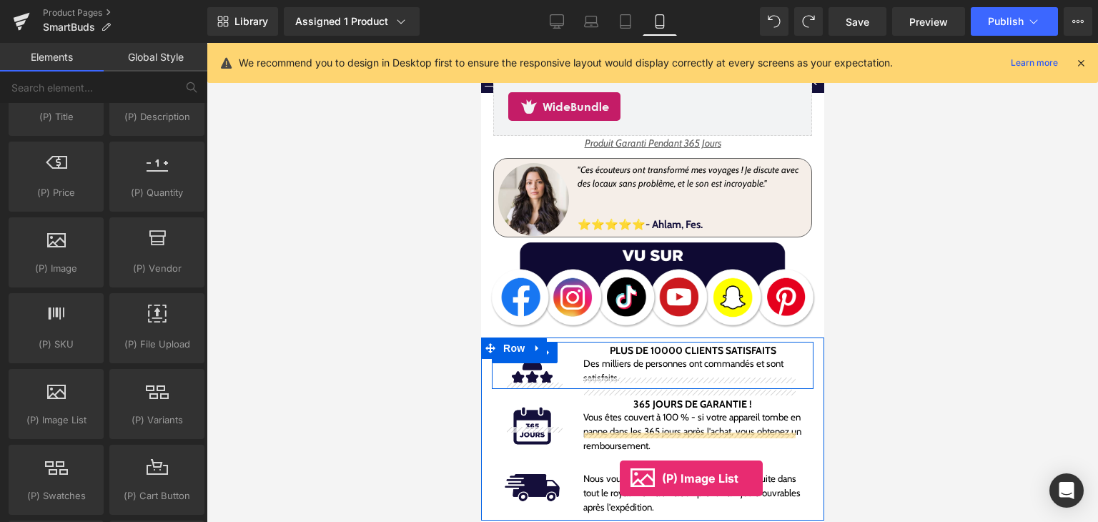
drag, startPoint x: 526, startPoint y: 443, endPoint x: 635, endPoint y: 445, distance: 108.7
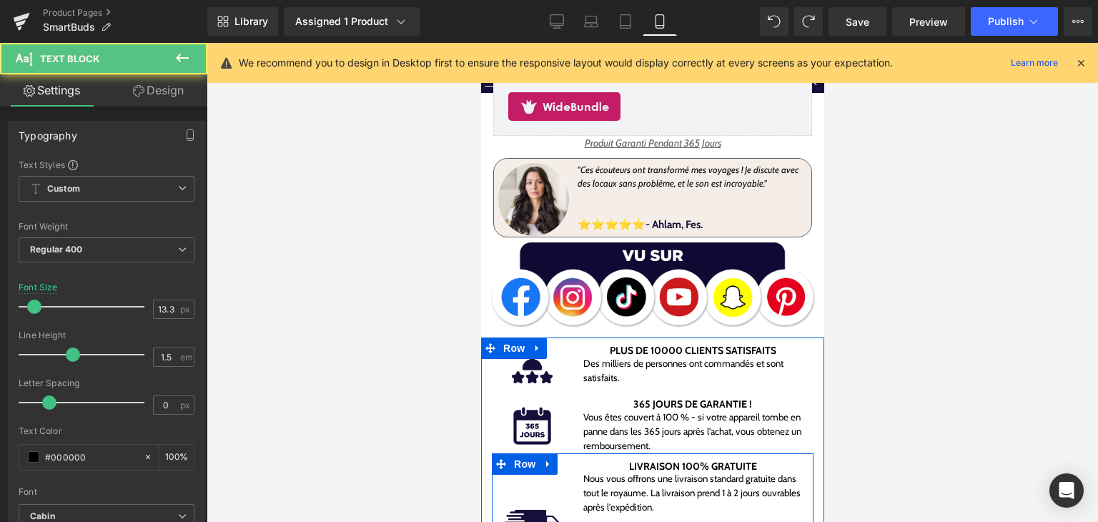
scroll to position [786, 0]
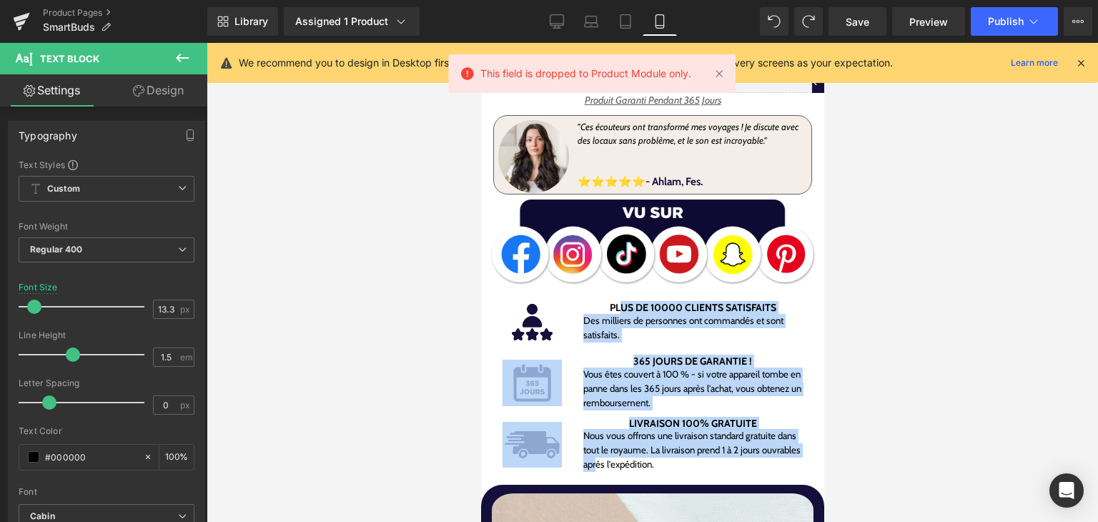
drag, startPoint x: 635, startPoint y: 445, endPoint x: 618, endPoint y: 283, distance: 163.1
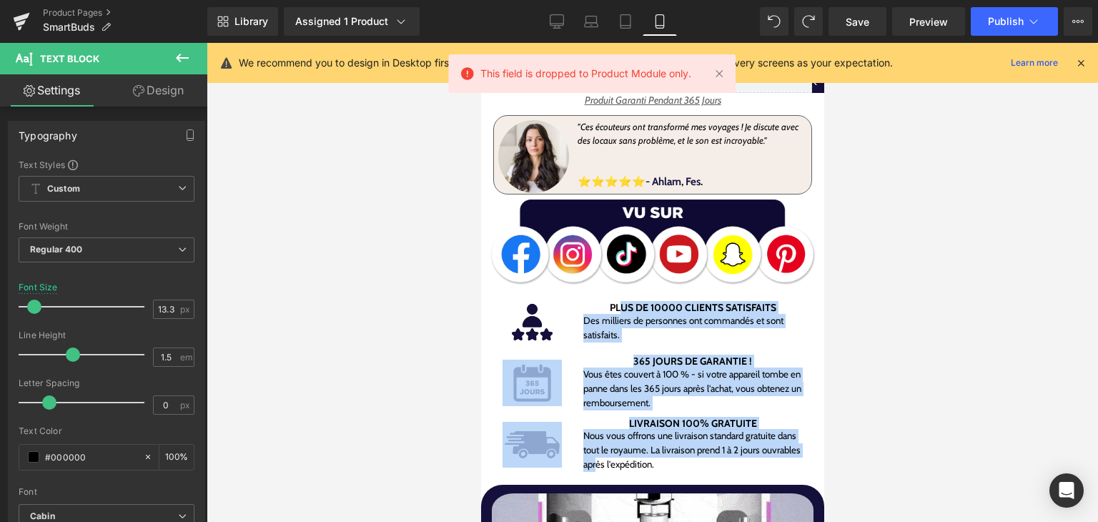
click at [618, 295] on div "Image PLUS DE 10000 CLIENTS SATISFAITS Heading Des milliers de personnes ont co…" at bounding box center [651, 386] width 343 height 183
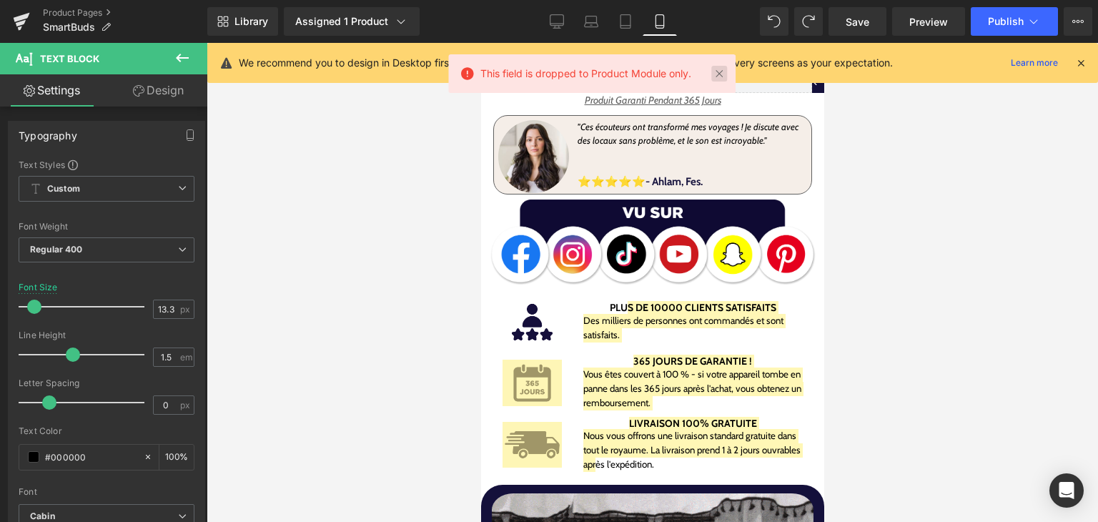
click at [718, 69] on link at bounding box center [719, 74] width 16 height 16
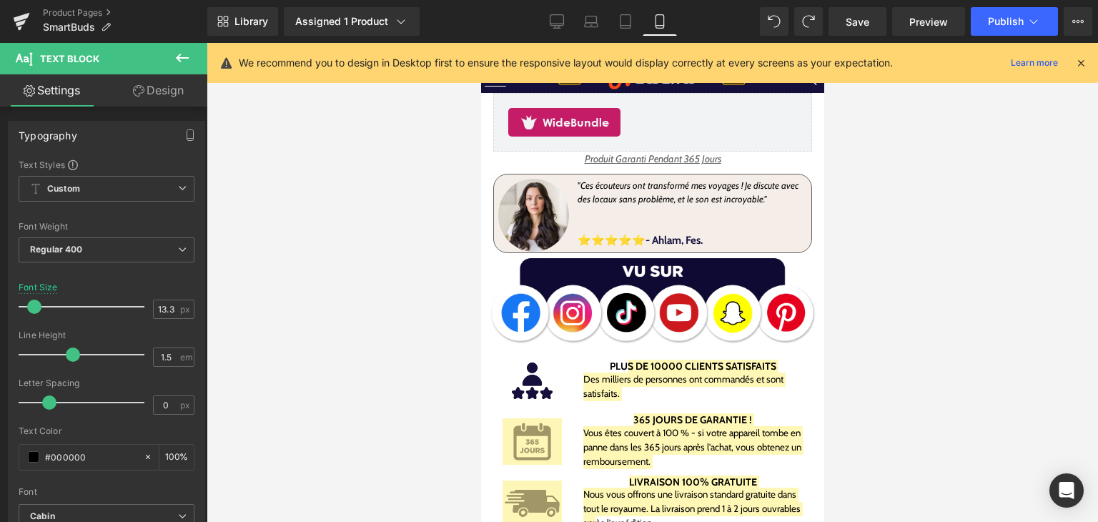
scroll to position [715, 0]
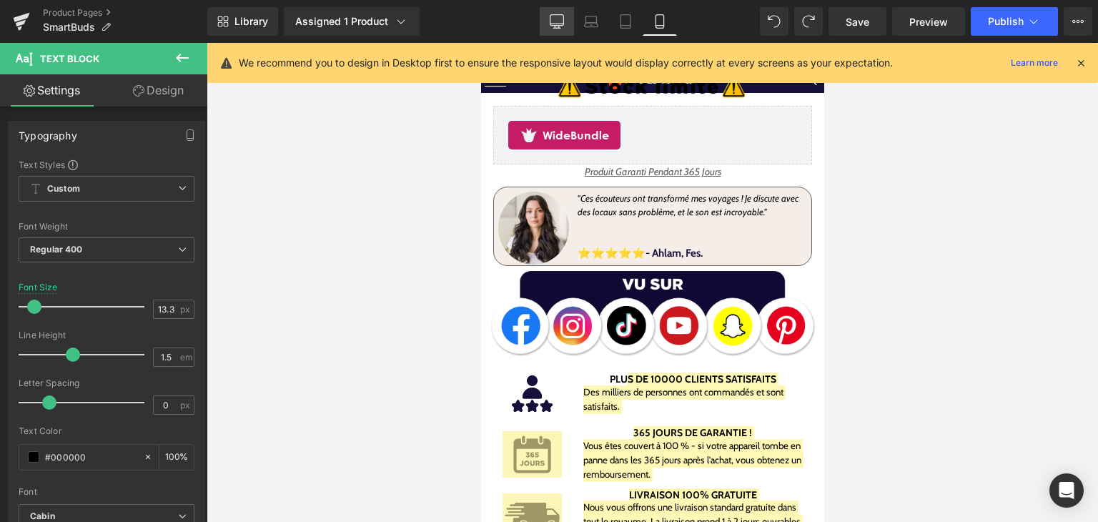
click at [549, 21] on link "Desktop" at bounding box center [557, 21] width 34 height 29
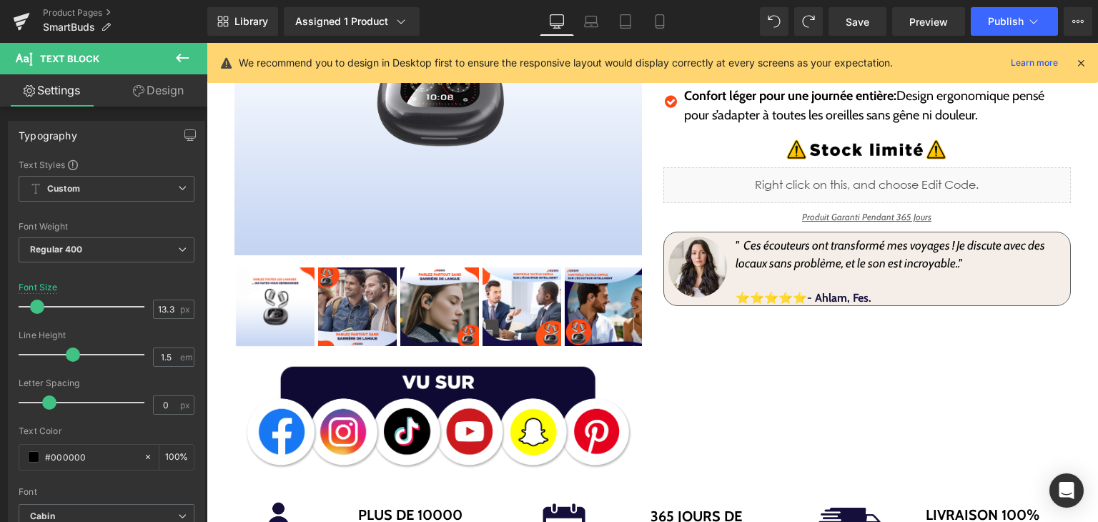
scroll to position [214, 0]
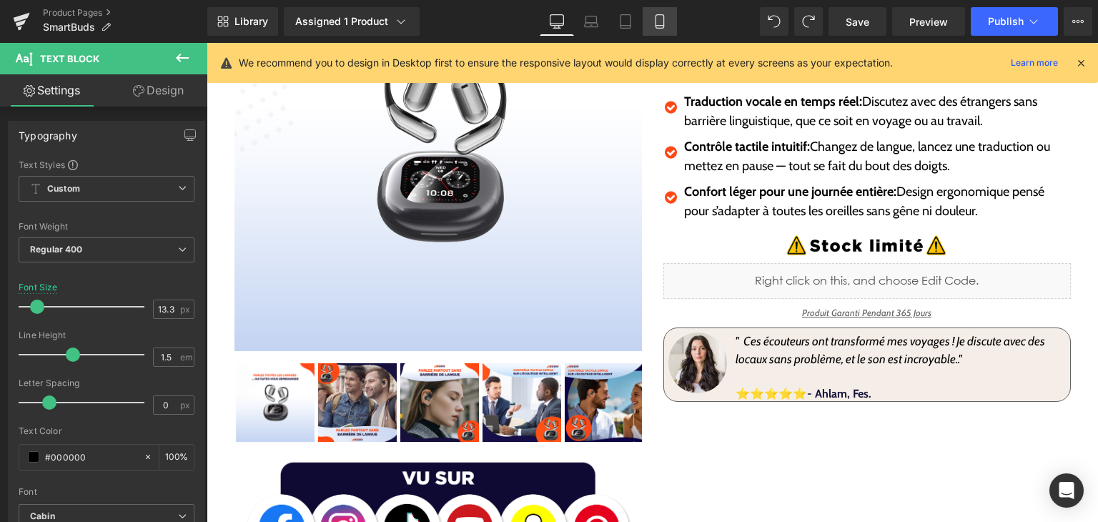
drag, startPoint x: 660, startPoint y: 13, endPoint x: 115, endPoint y: 61, distance: 546.9
click at [660, 13] on link "Mobile" at bounding box center [660, 21] width 34 height 29
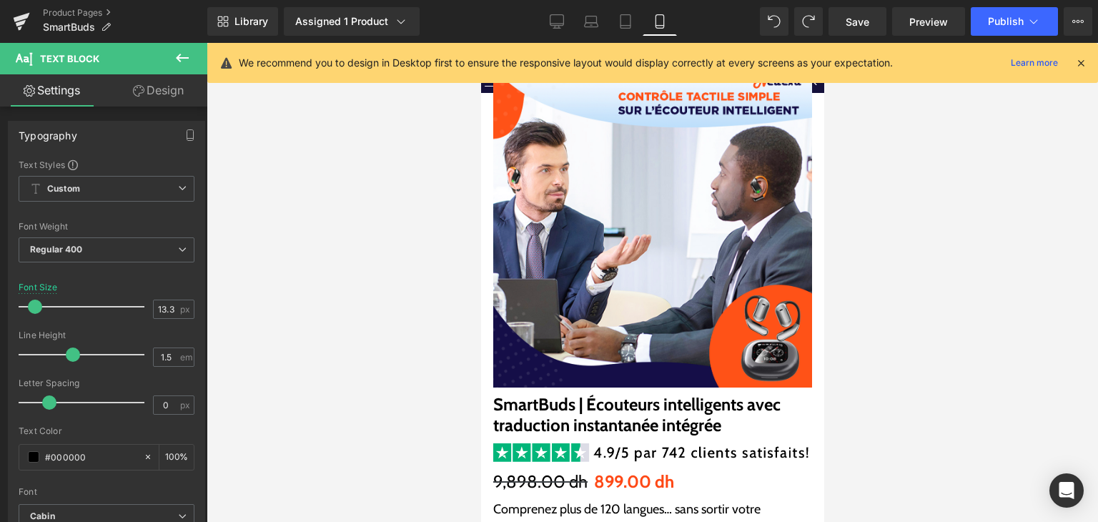
scroll to position [0, 0]
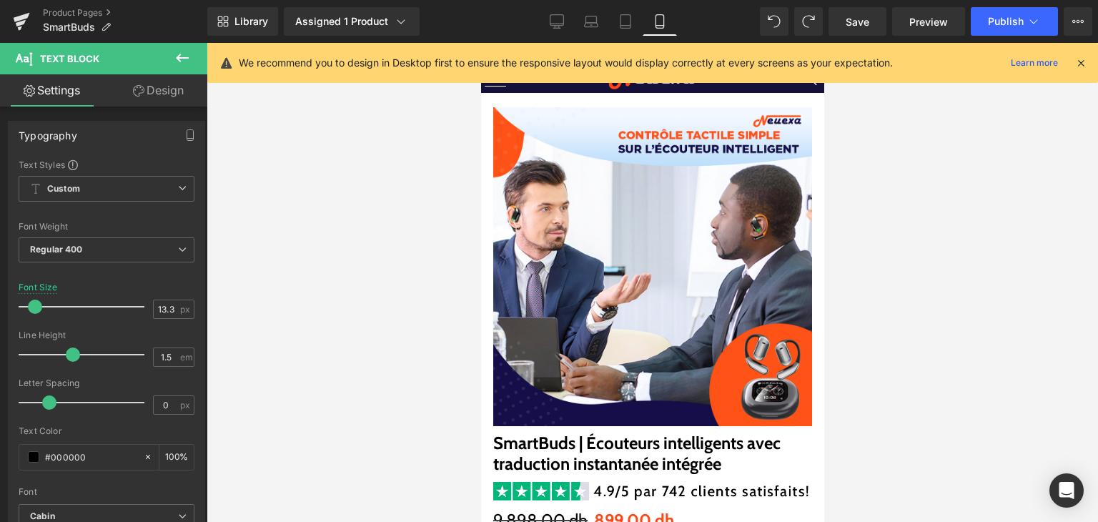
click at [179, 56] on icon at bounding box center [182, 58] width 13 height 9
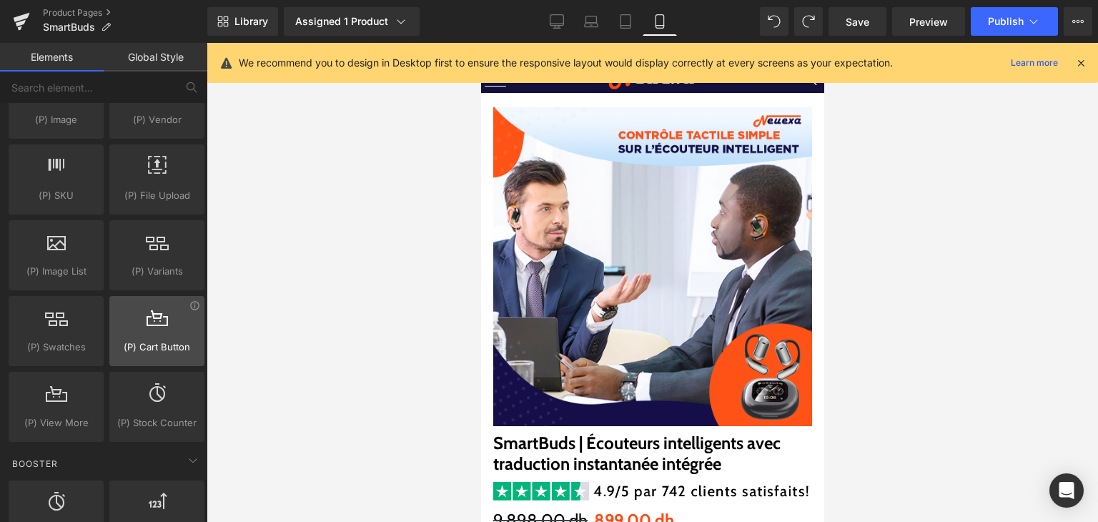
scroll to position [1583, 0]
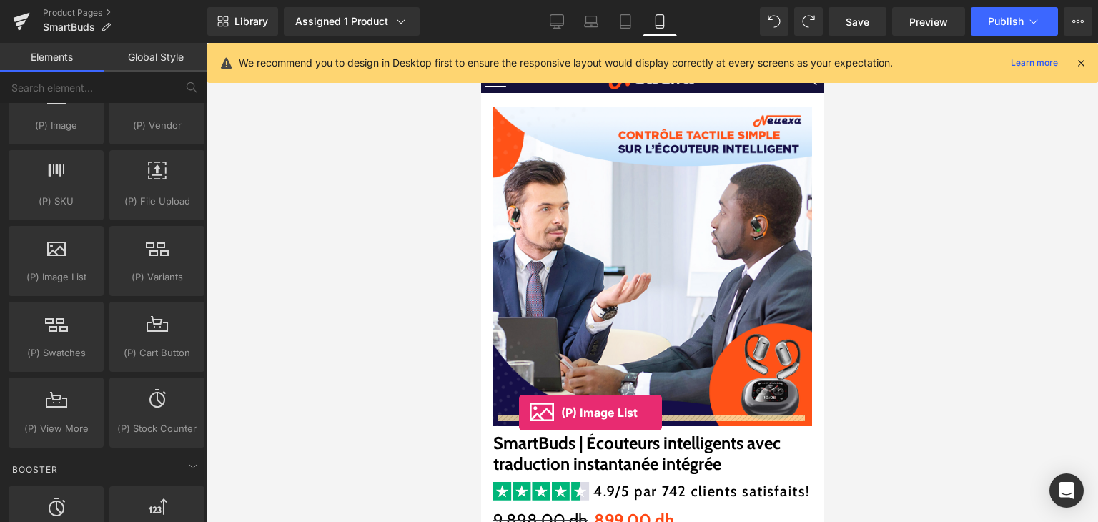
drag, startPoint x: 543, startPoint y: 298, endPoint x: 518, endPoint y: 413, distance: 116.9
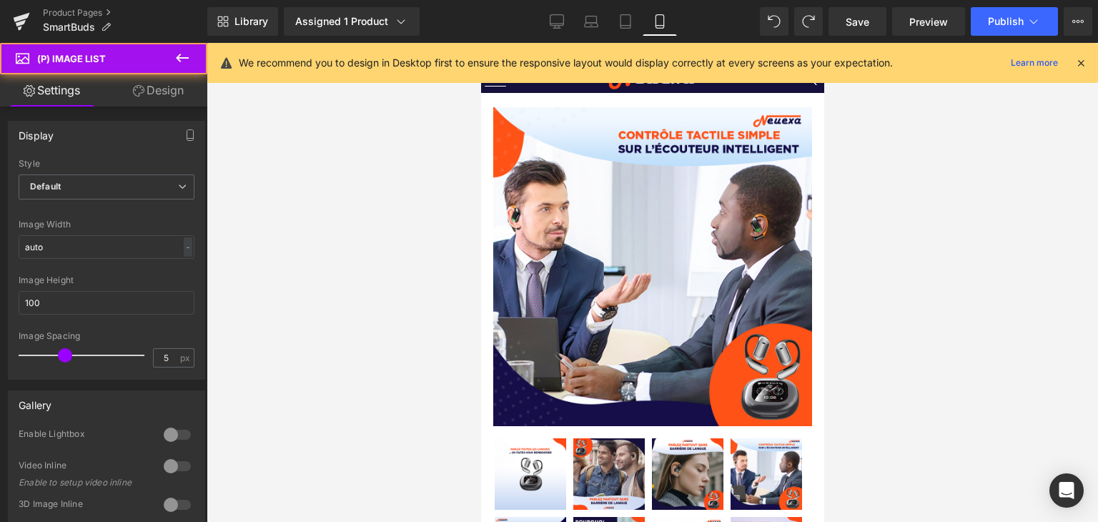
scroll to position [71, 0]
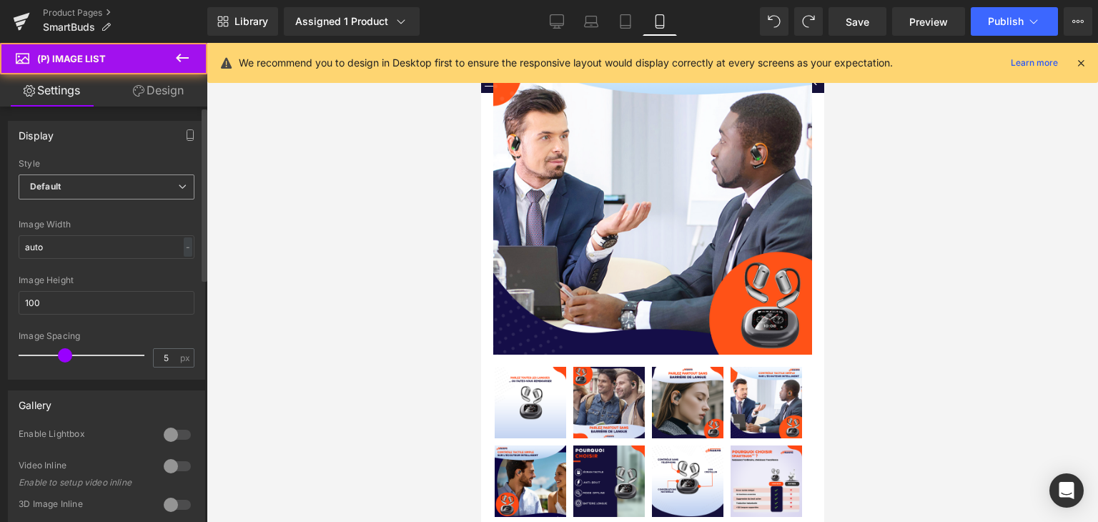
click at [122, 183] on span "Default" at bounding box center [107, 186] width 176 height 25
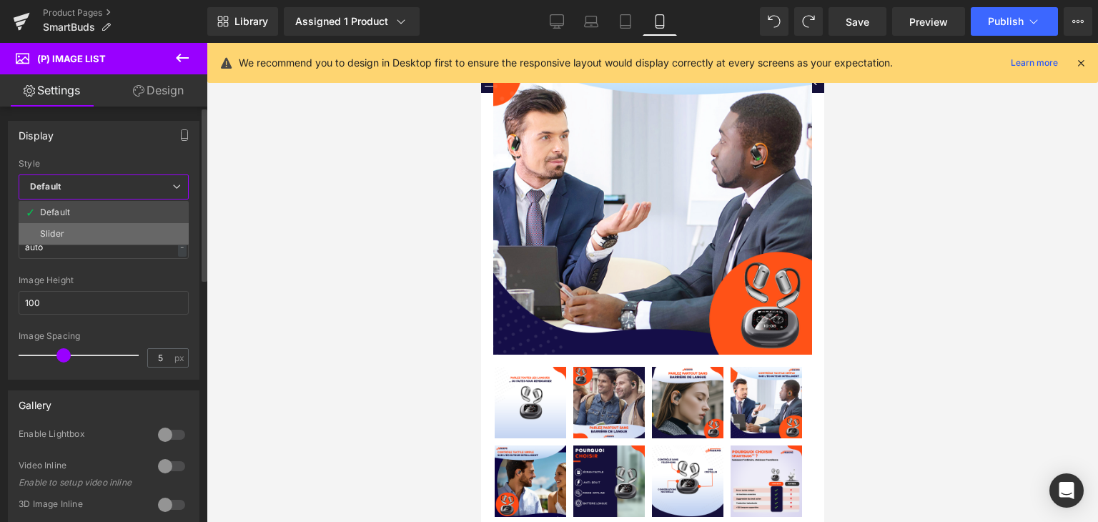
click at [117, 238] on li "Slider" at bounding box center [104, 233] width 170 height 21
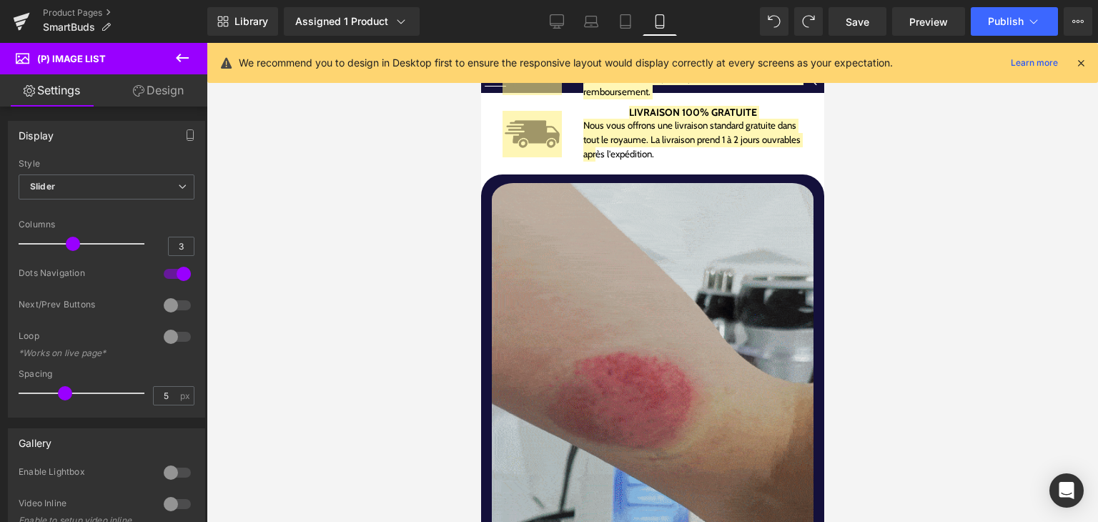
scroll to position [1287, 0]
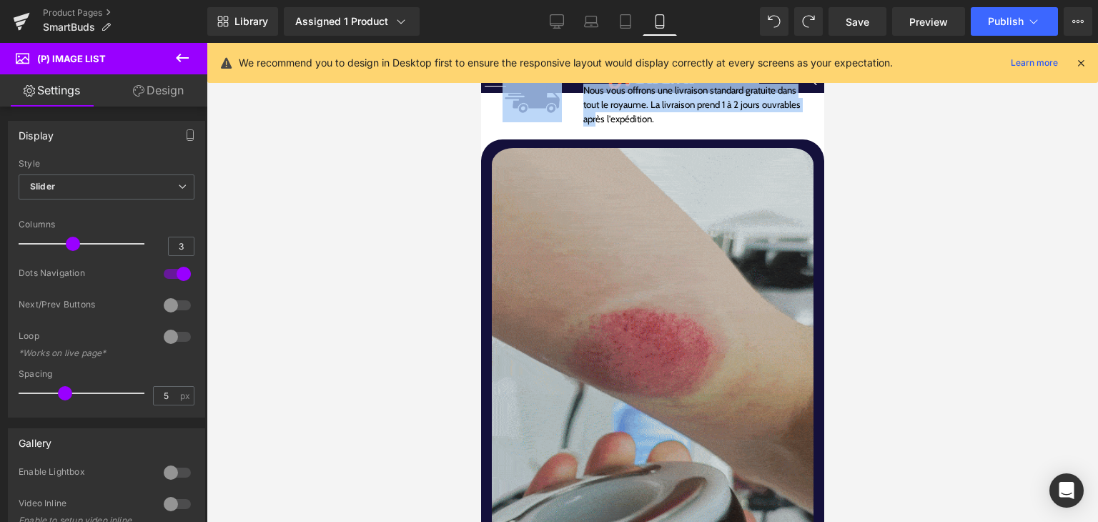
click at [581, 362] on img at bounding box center [652, 349] width 322 height 413
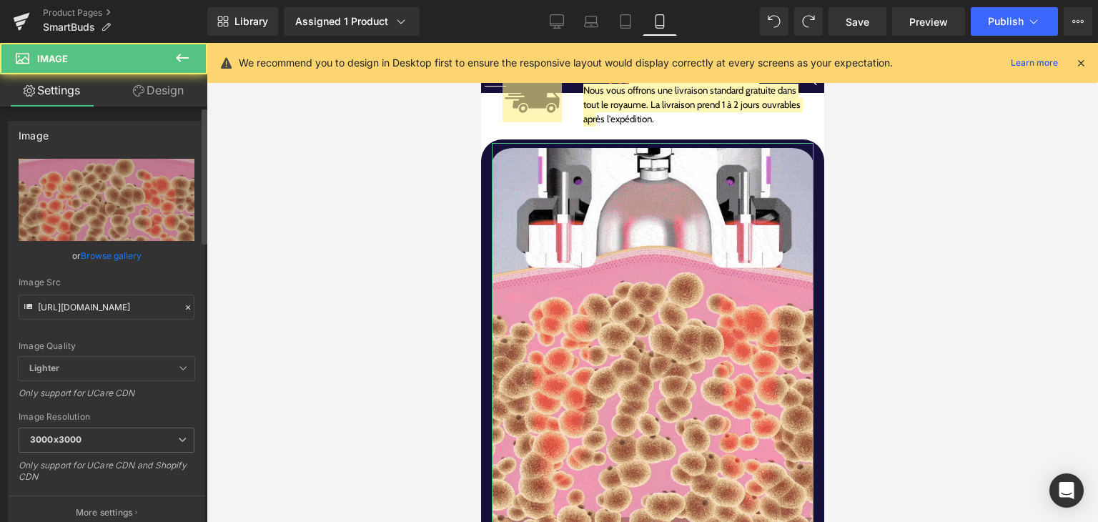
click at [129, 259] on link "Browse gallery" at bounding box center [111, 255] width 61 height 25
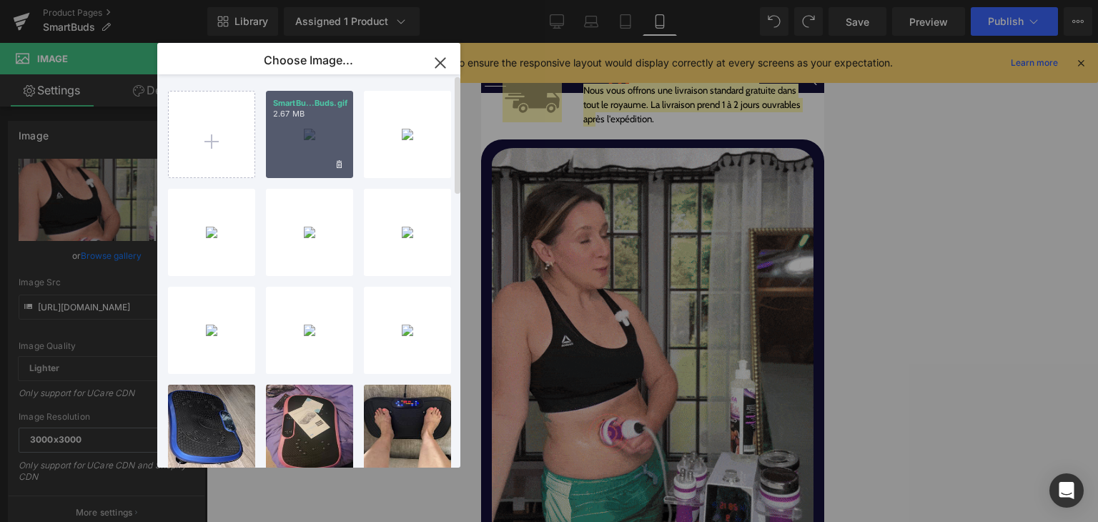
click at [323, 139] on div "SmartBu...Buds.gif 2.67 MB" at bounding box center [309, 134] width 87 height 87
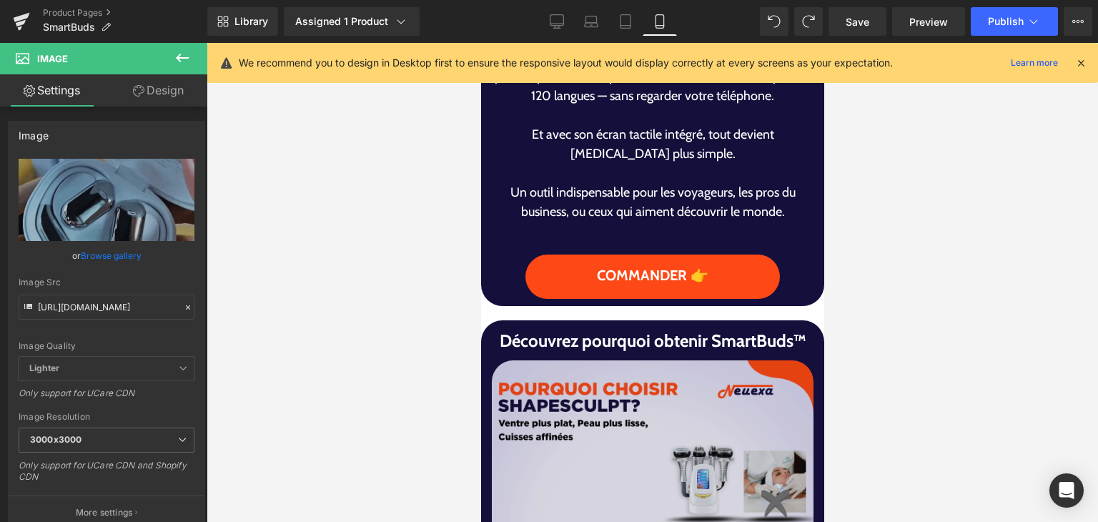
scroll to position [2216, 0]
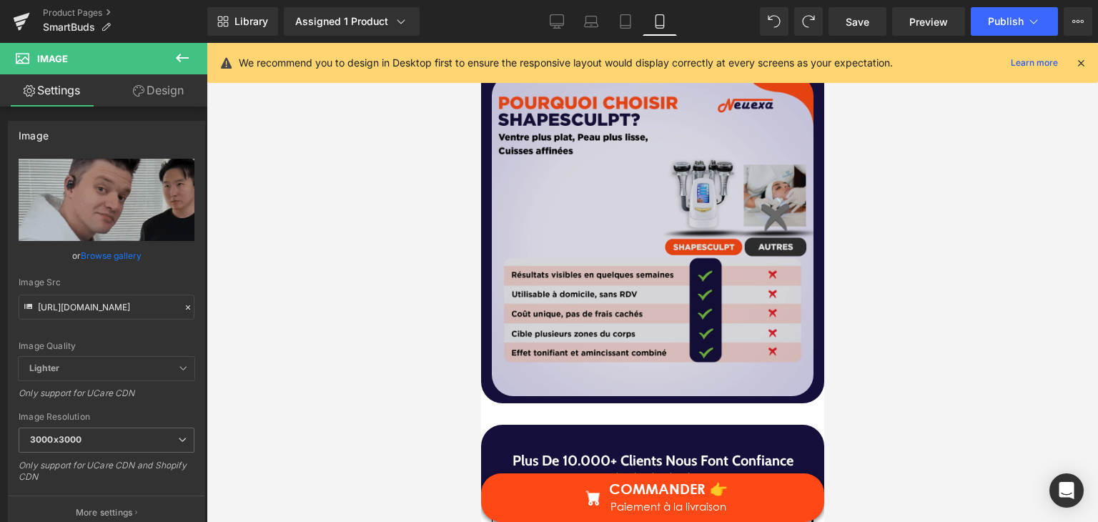
click at [635, 267] on img at bounding box center [652, 235] width 322 height 322
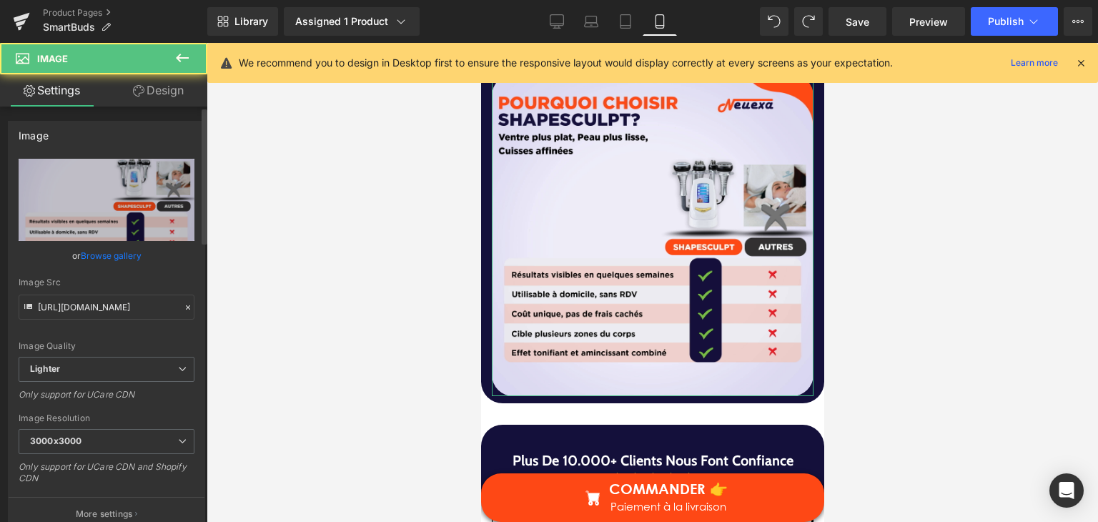
click at [128, 256] on link "Browse gallery" at bounding box center [111, 255] width 61 height 25
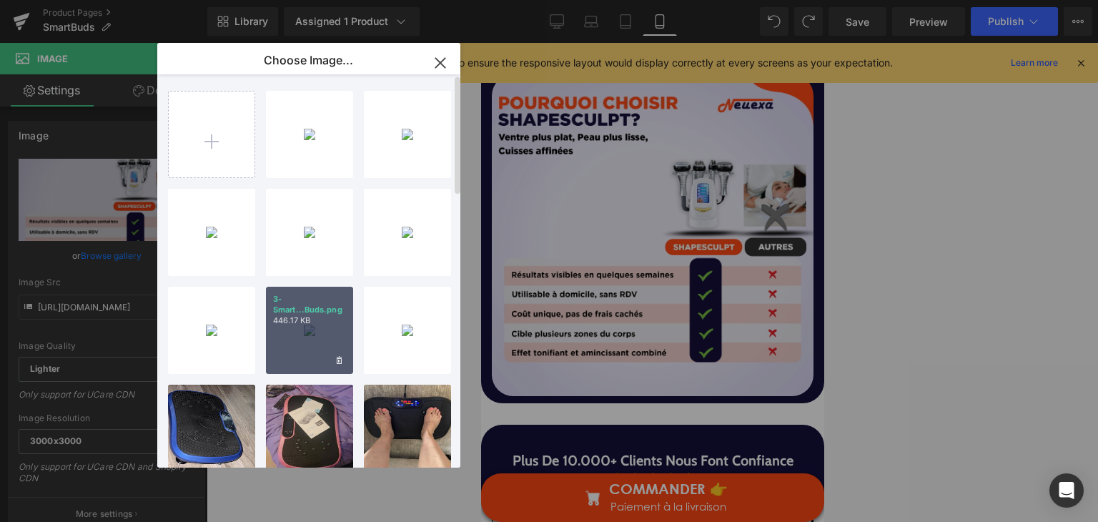
click at [329, 340] on div "3-Smart...Buds.png 446.17 KB" at bounding box center [309, 330] width 87 height 87
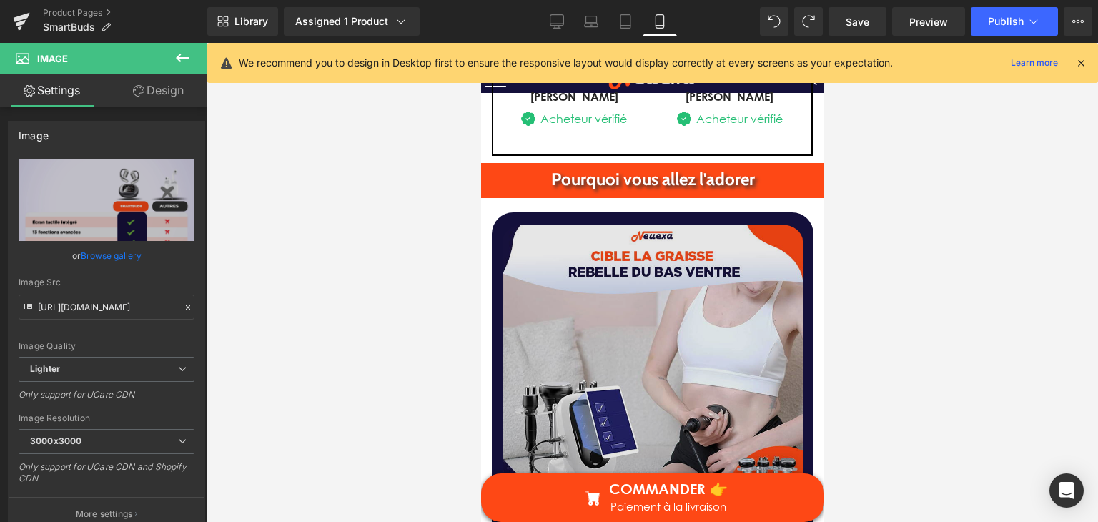
scroll to position [3146, 0]
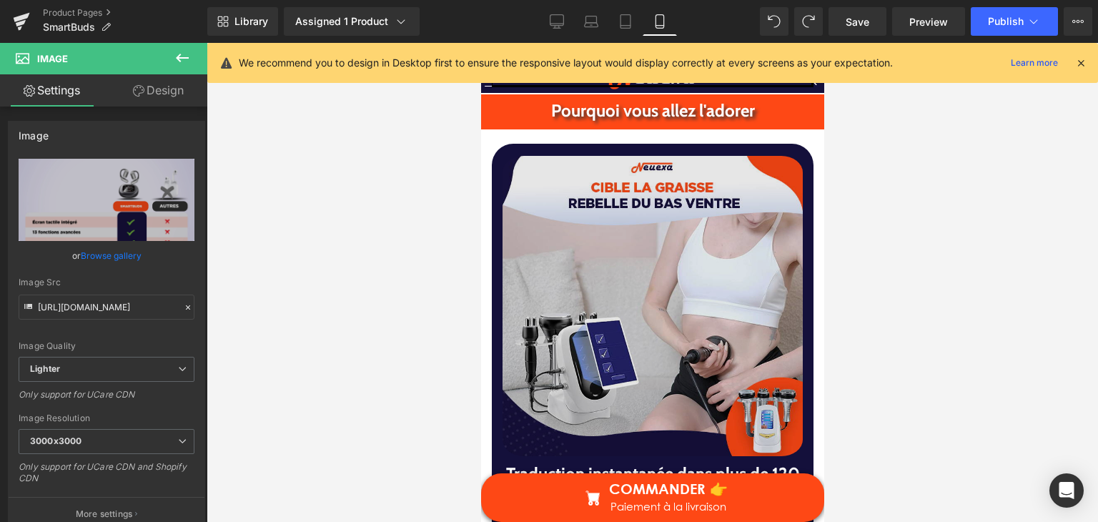
click at [650, 309] on img at bounding box center [652, 306] width 300 height 310
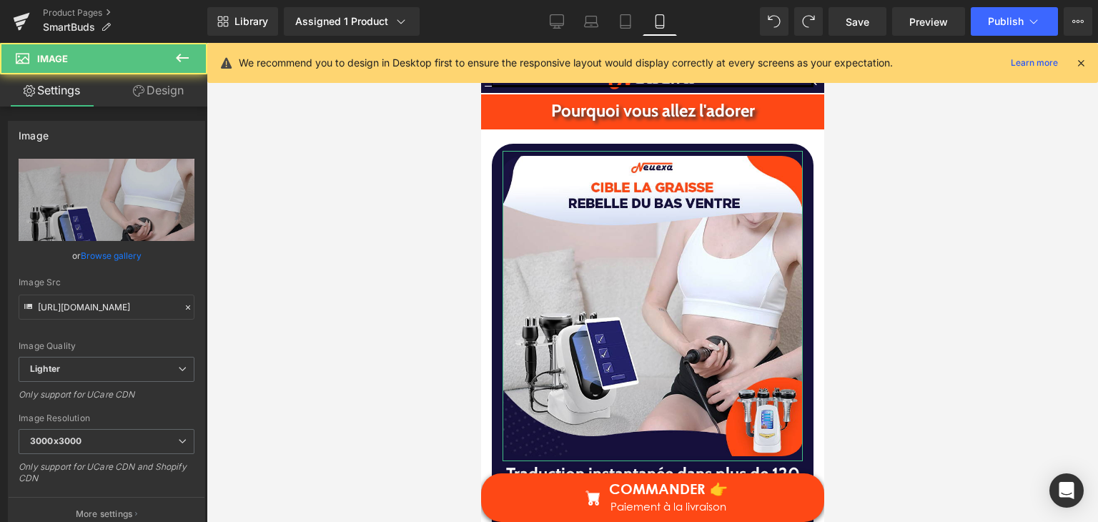
drag, startPoint x: 130, startPoint y: 258, endPoint x: 139, endPoint y: 252, distance: 10.3
click at [129, 257] on link "Browse gallery" at bounding box center [111, 255] width 61 height 25
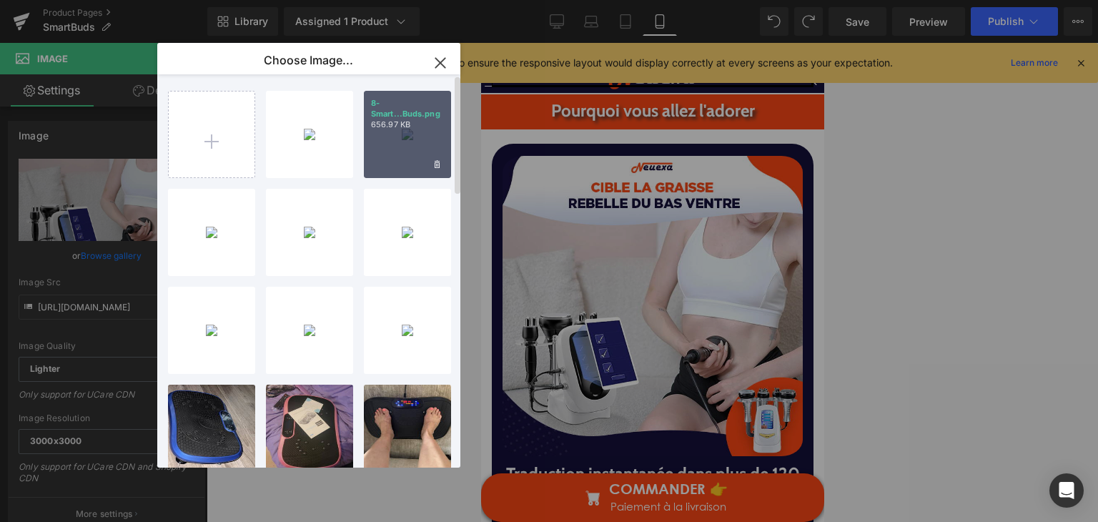
click at [415, 147] on div "8-Smart...Buds.png 656.97 KB" at bounding box center [407, 134] width 87 height 87
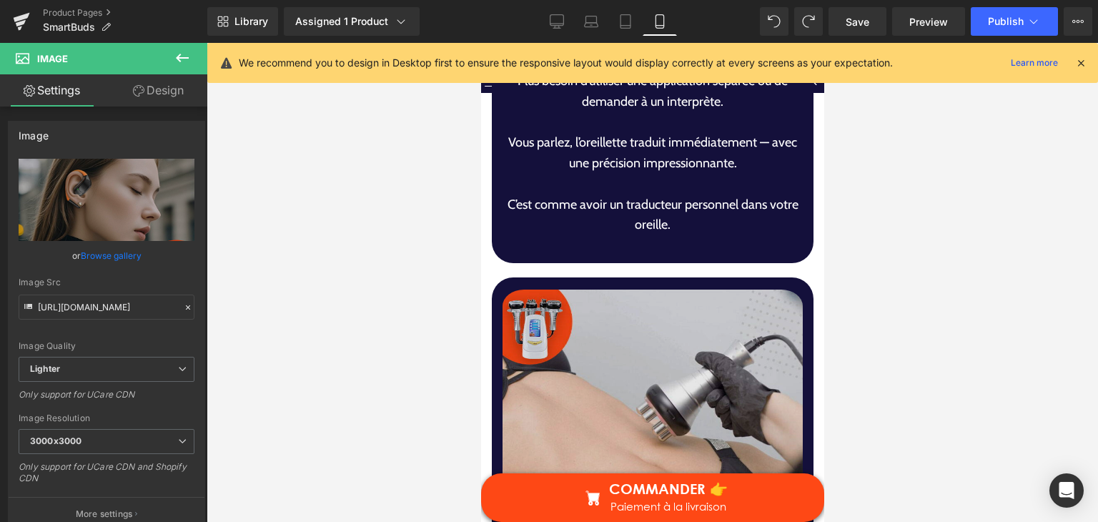
scroll to position [3789, 0]
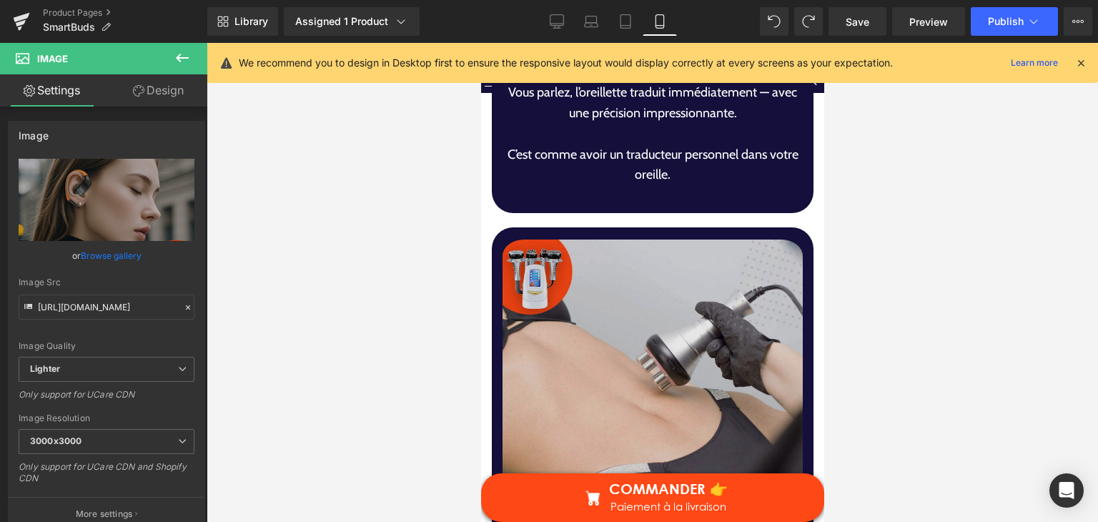
click at [612, 312] on img at bounding box center [652, 389] width 300 height 310
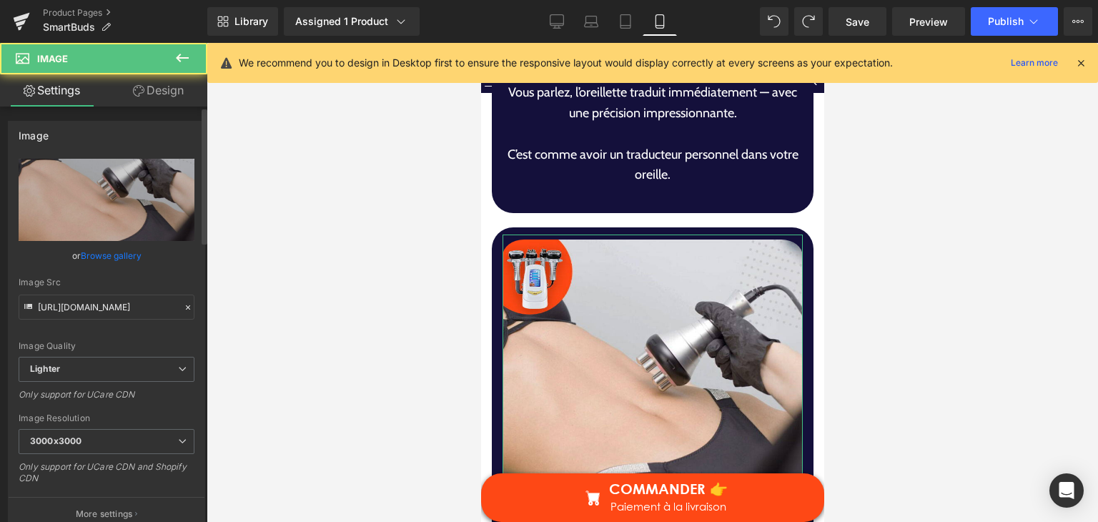
click at [91, 252] on link "Browse gallery" at bounding box center [111, 255] width 61 height 25
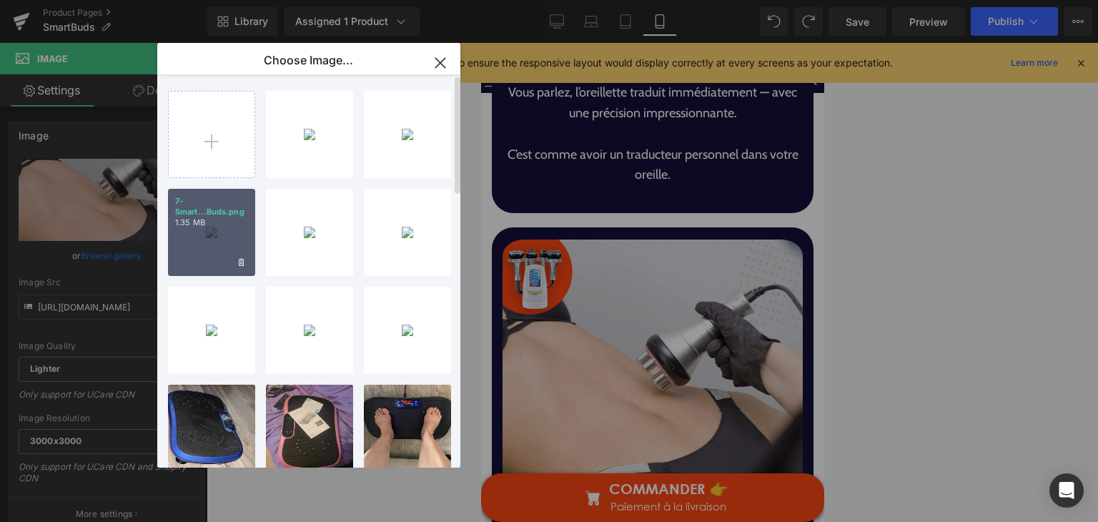
click at [178, 241] on div "7-Smart...Buds.png 1.35 MB" at bounding box center [211, 232] width 87 height 87
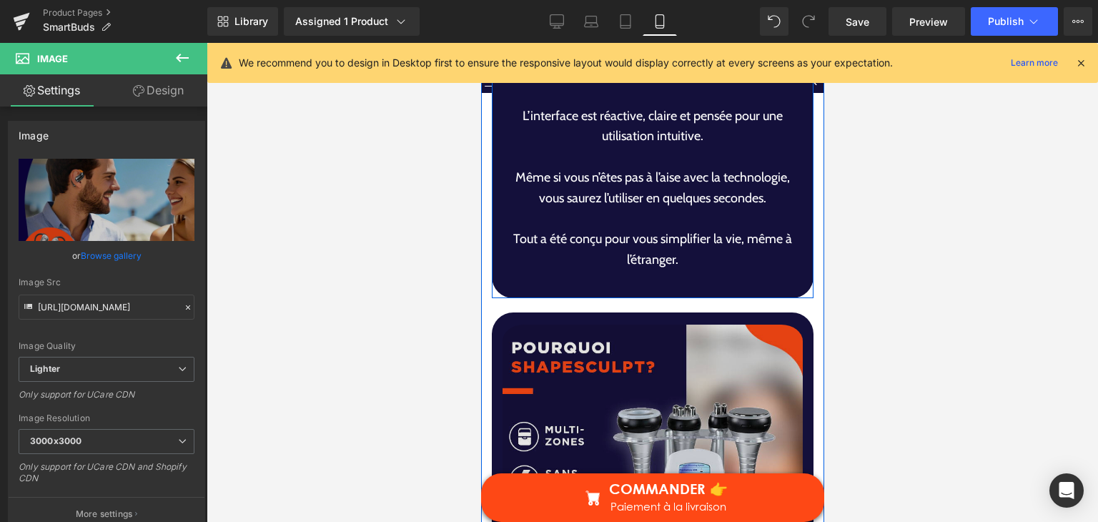
scroll to position [4432, 0]
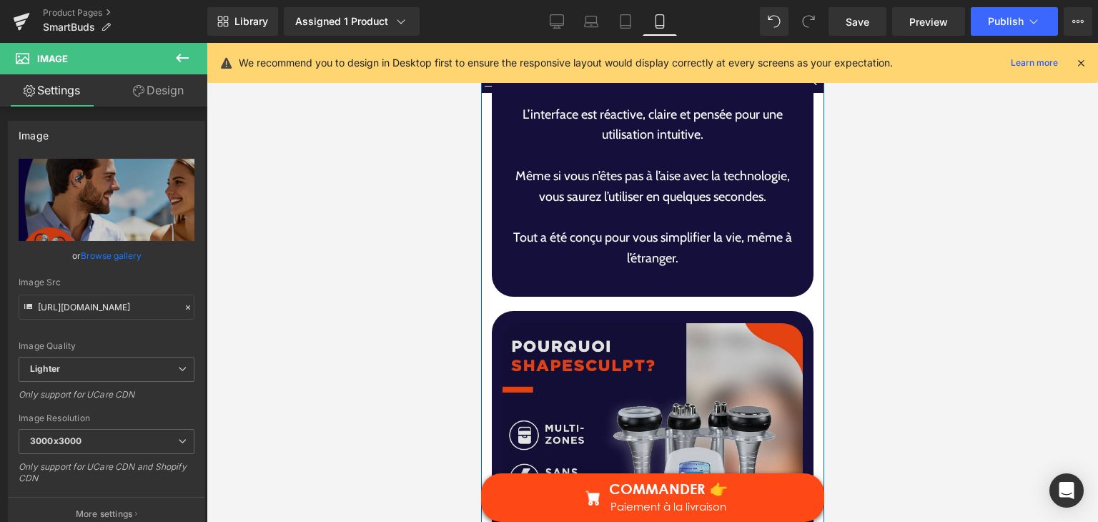
click at [655, 338] on img at bounding box center [652, 473] width 300 height 310
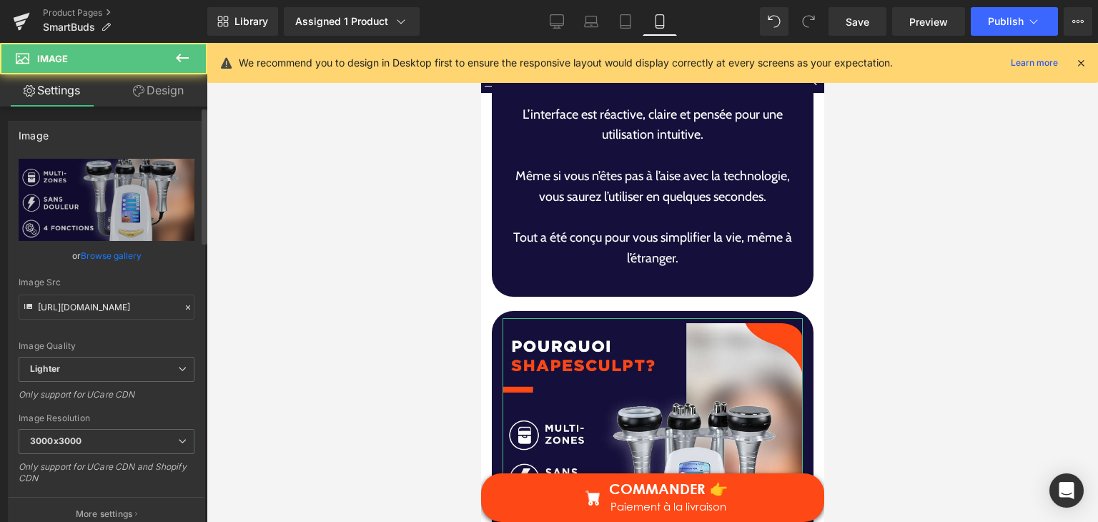
click at [120, 258] on link "Browse gallery" at bounding box center [111, 255] width 61 height 25
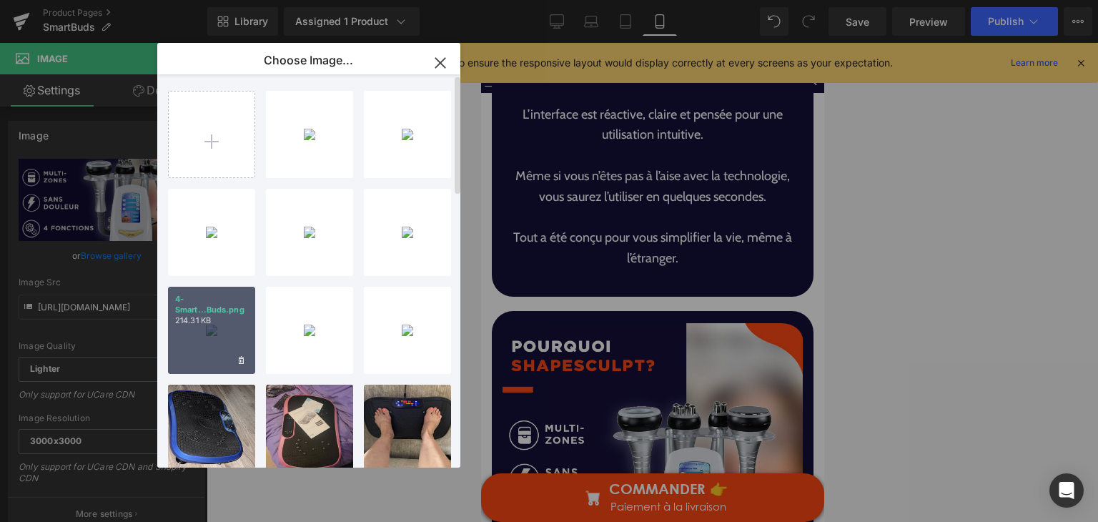
click at [230, 322] on p "214.31 KB" at bounding box center [211, 320] width 73 height 11
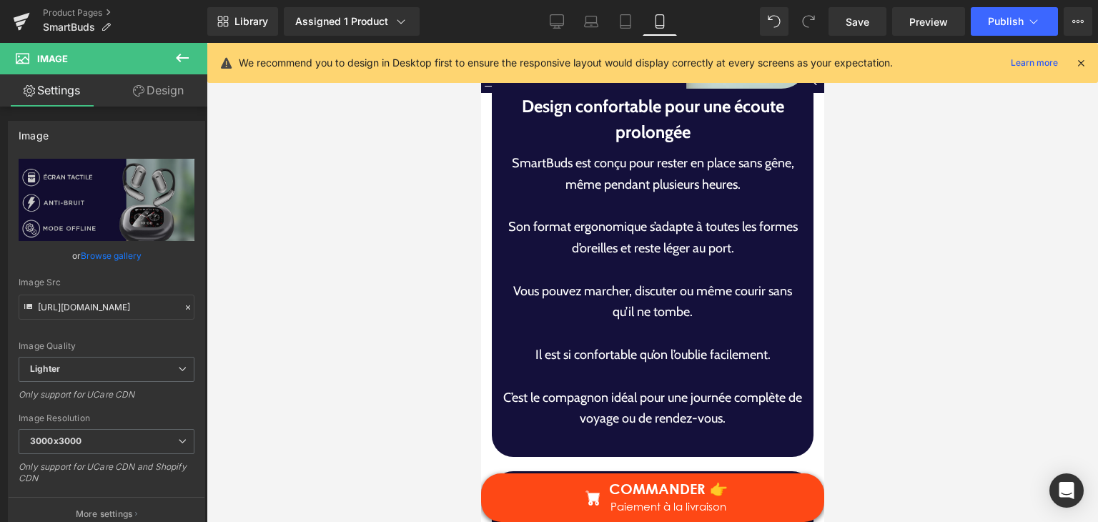
scroll to position [5219, 0]
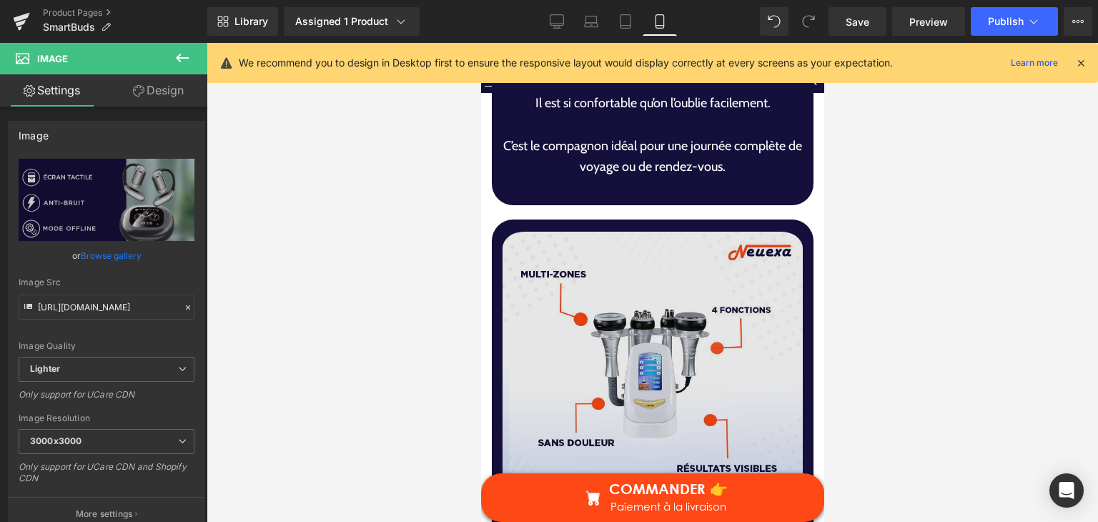
click at [608, 355] on img at bounding box center [652, 382] width 300 height 310
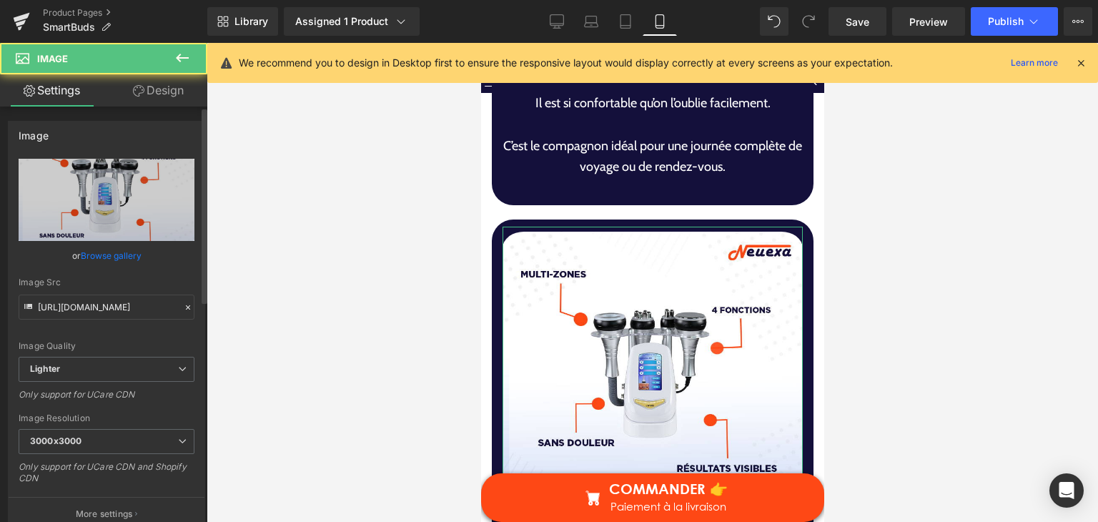
click at [97, 255] on link "Browse gallery" at bounding box center [111, 255] width 61 height 25
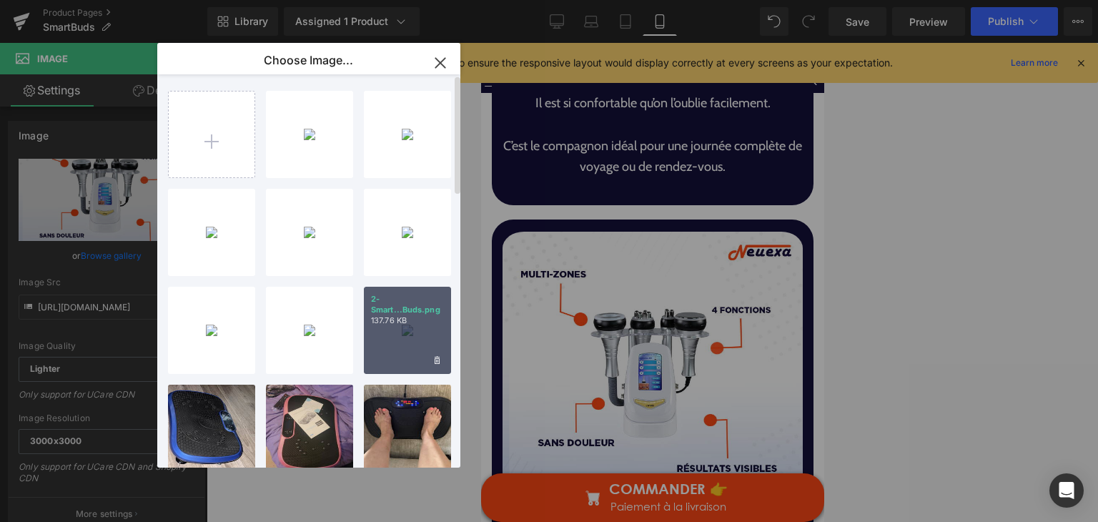
click at [377, 321] on p "137.76 KB" at bounding box center [407, 320] width 73 height 11
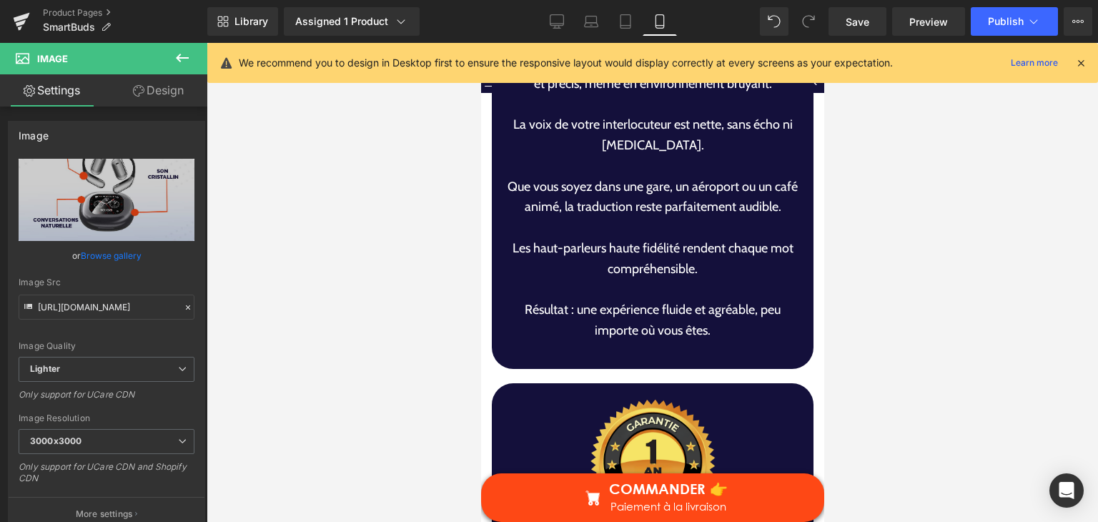
scroll to position [6148, 0]
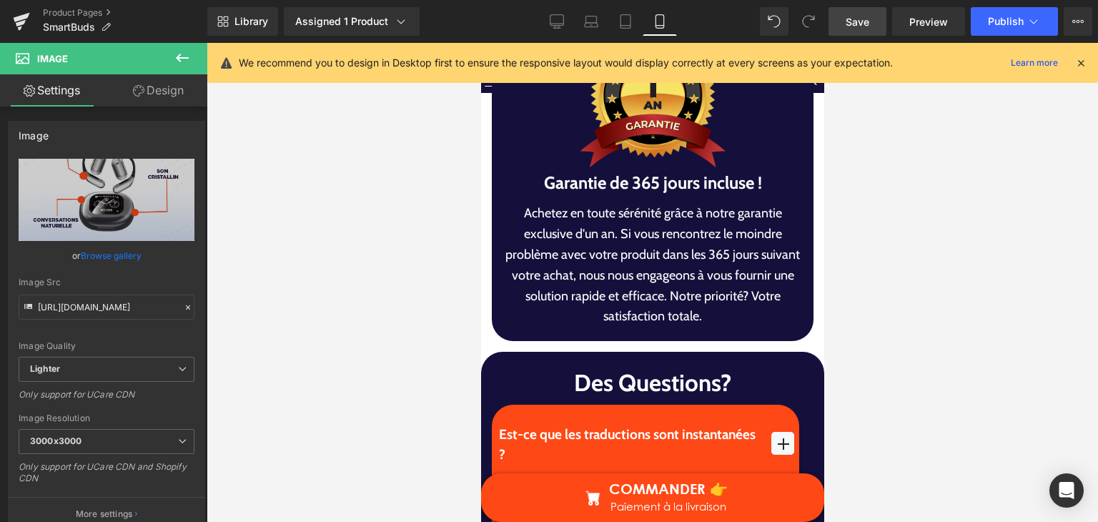
click at [854, 18] on span "Save" at bounding box center [858, 21] width 24 height 15
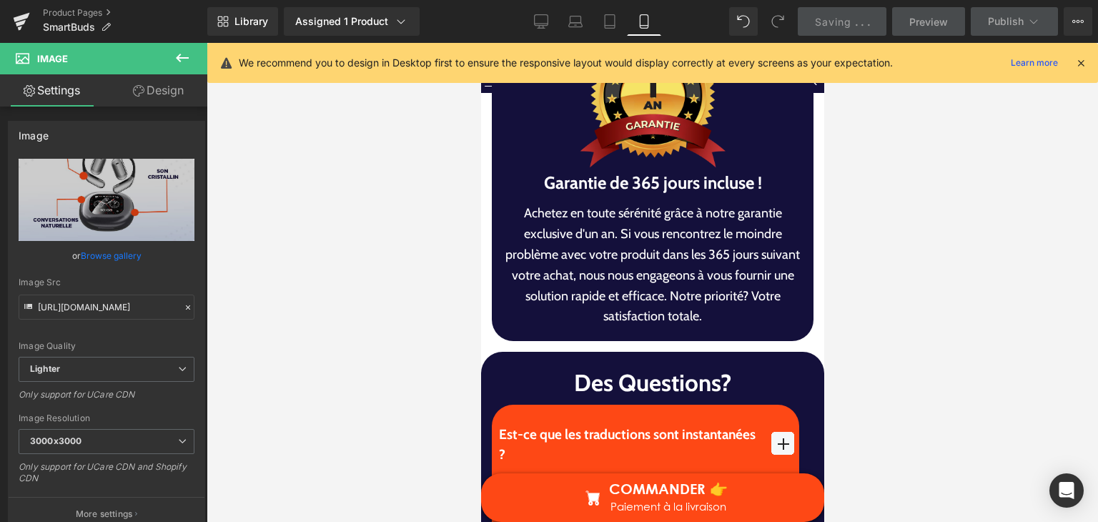
click at [1086, 61] on icon at bounding box center [1081, 62] width 13 height 13
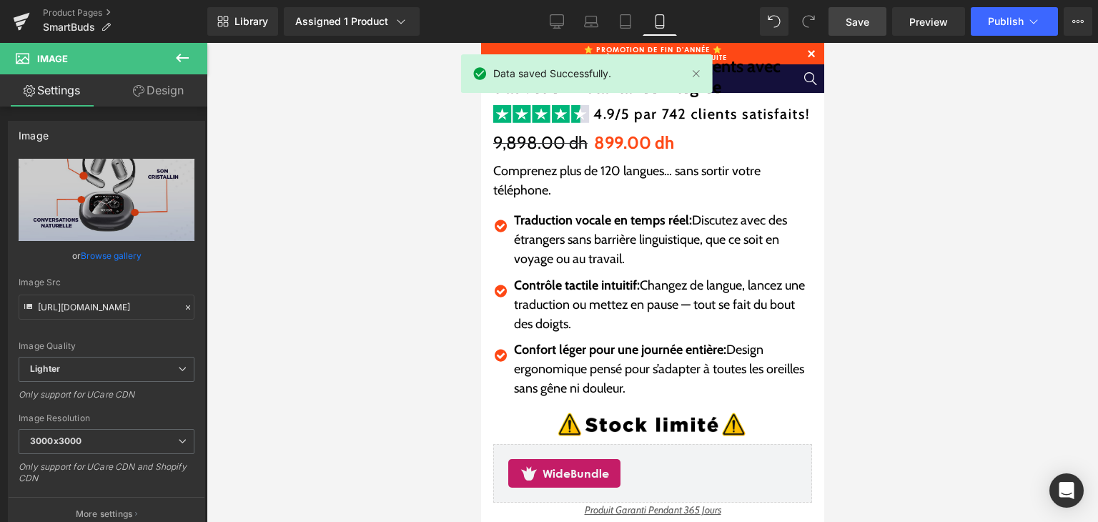
scroll to position [357, 0]
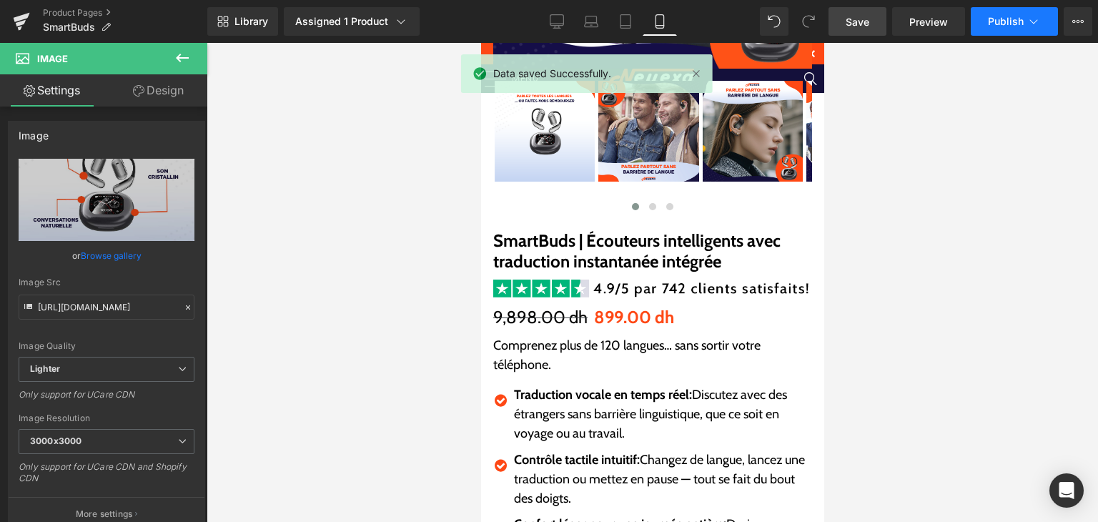
click at [999, 24] on span "Publish" at bounding box center [1006, 21] width 36 height 11
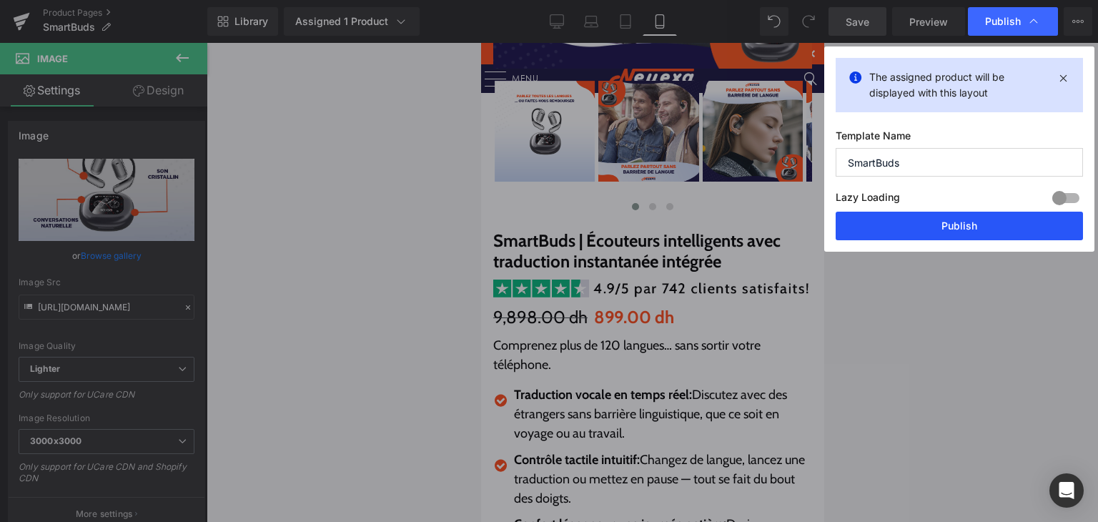
click at [859, 227] on button "Publish" at bounding box center [959, 226] width 247 height 29
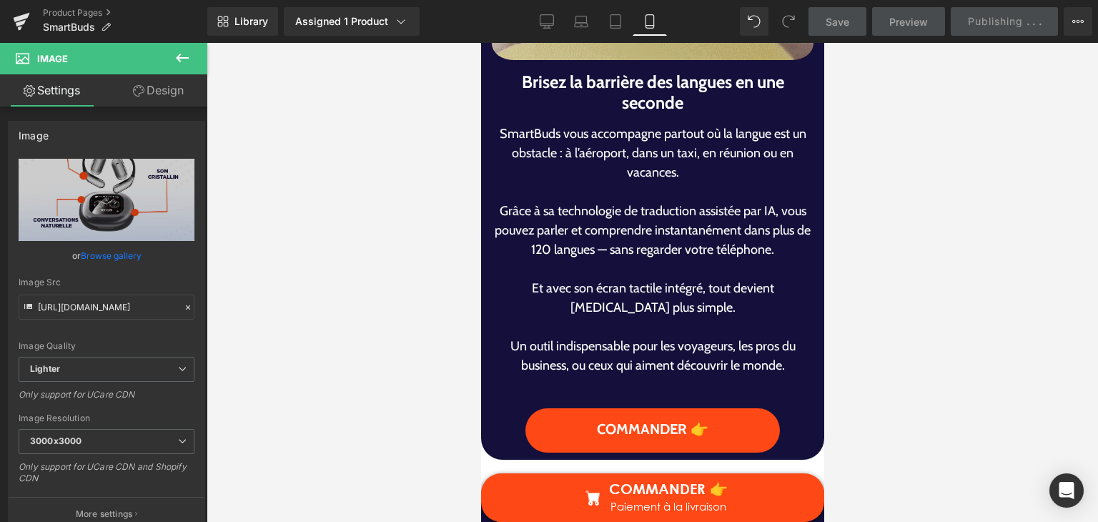
scroll to position [2216, 0]
